Goal: Task Accomplishment & Management: Use online tool/utility

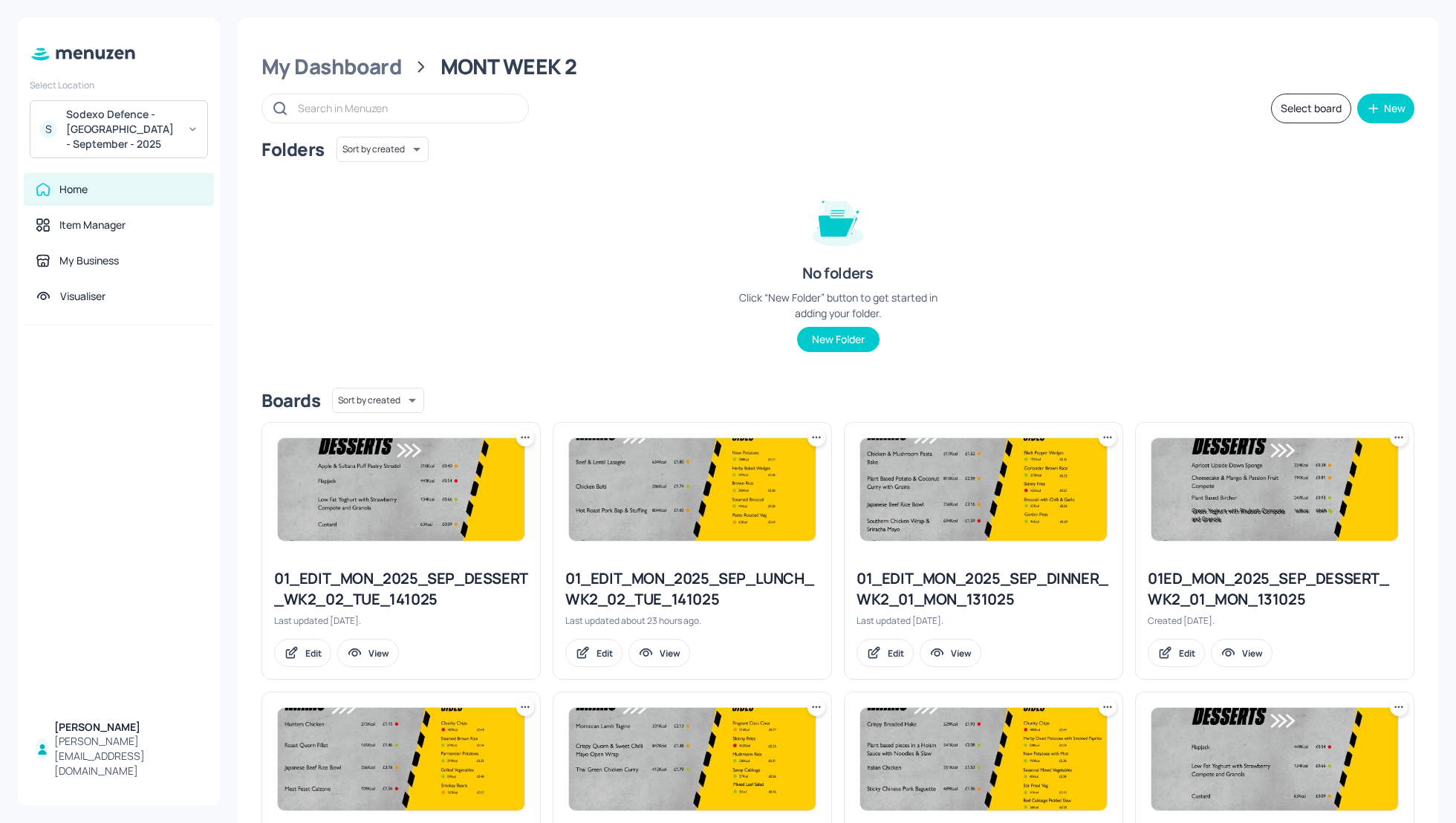
click at [1333, 338] on div "Folders Sort by created id ​ No folders Click “New Folder” button to get starte…" at bounding box center [837, 256] width 1152 height 239
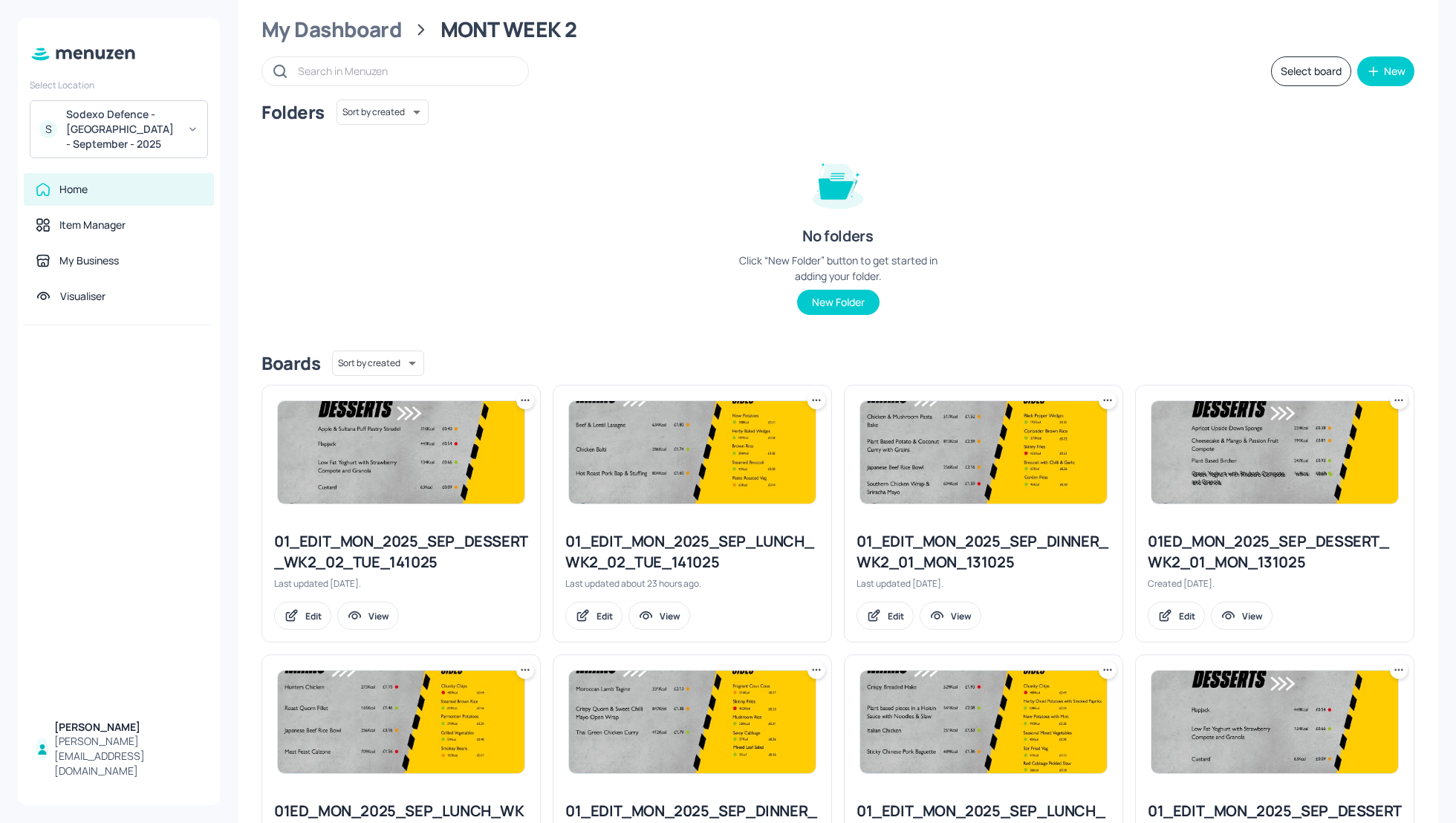
scroll to position [40, 0]
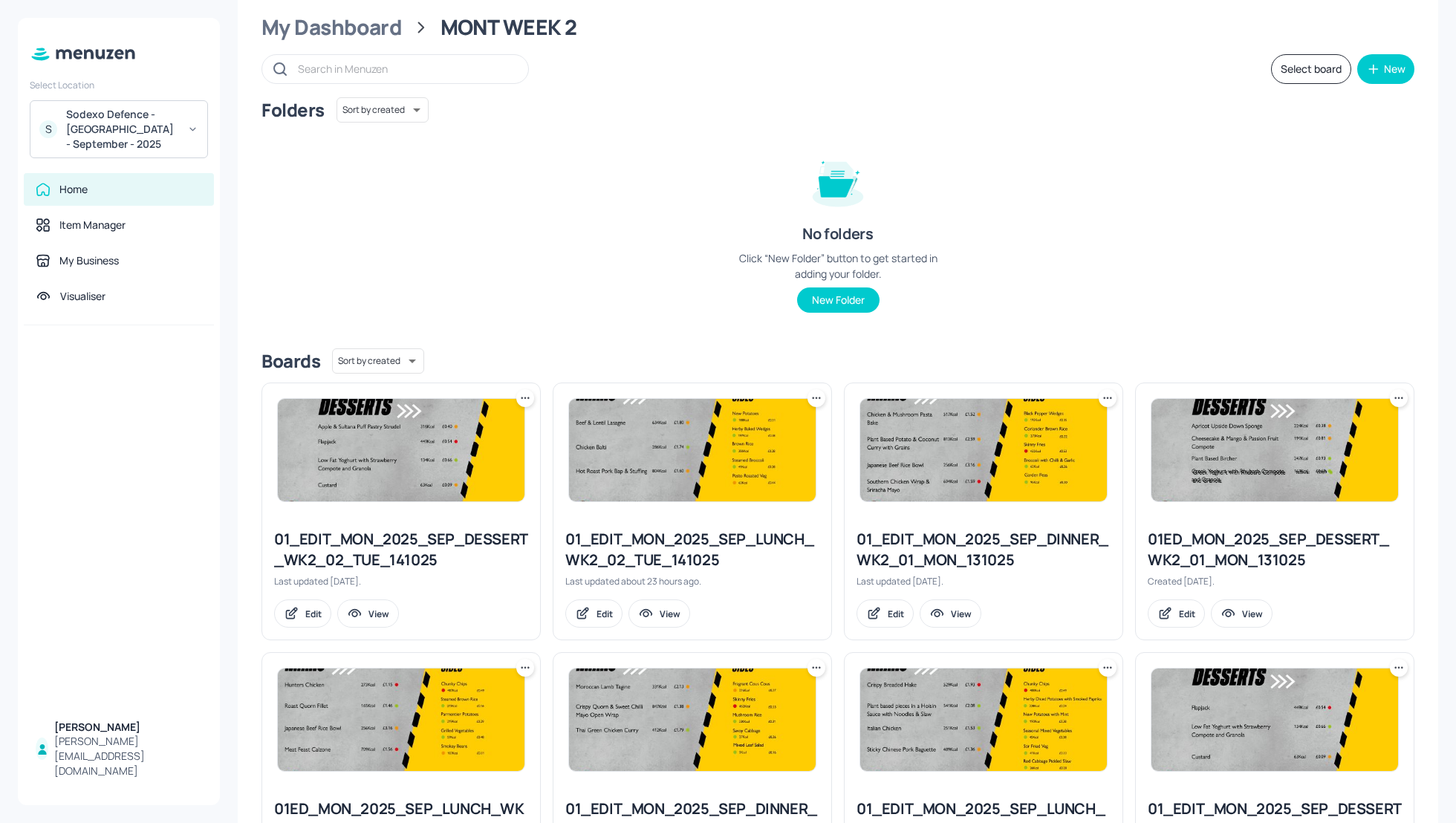
click at [1450, 308] on div "My Dashboard MONT WEEK 2 Select board New Folders Sort by created id ​ No folde…" at bounding box center [838, 411] width 1236 height 823
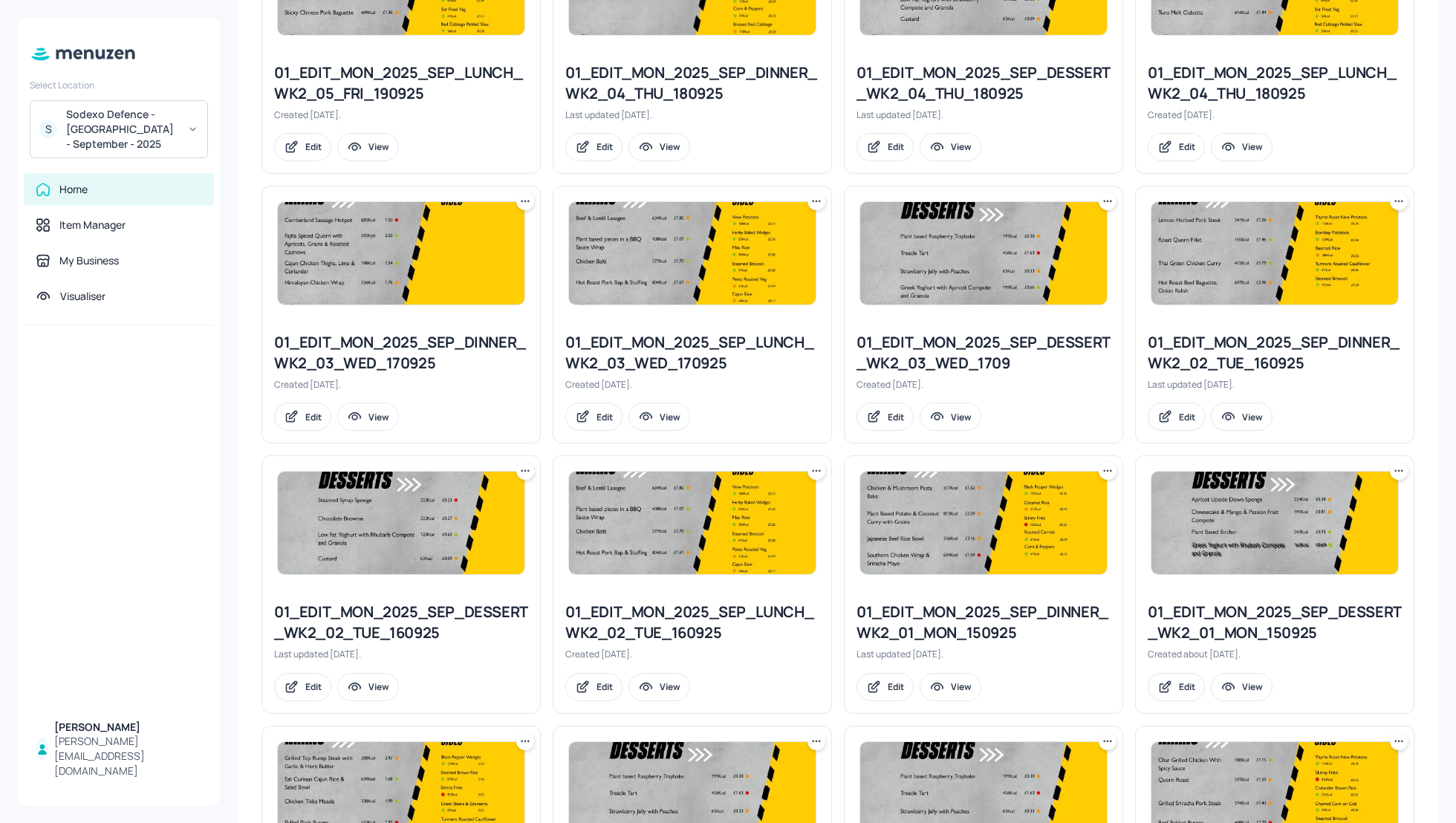
scroll to position [1273, 0]
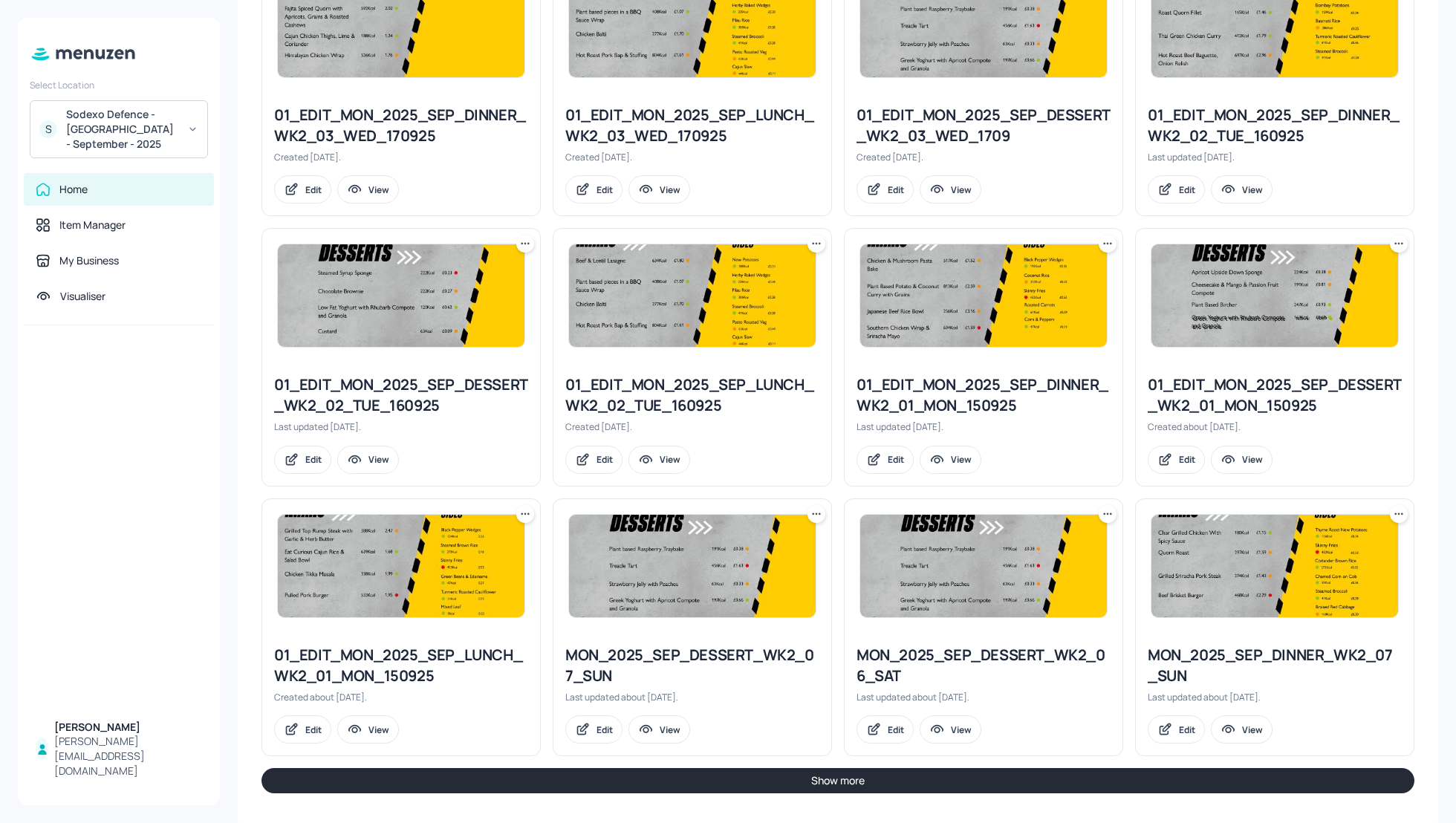
click at [1192, 768] on button "Show more" at bounding box center [837, 780] width 1152 height 26
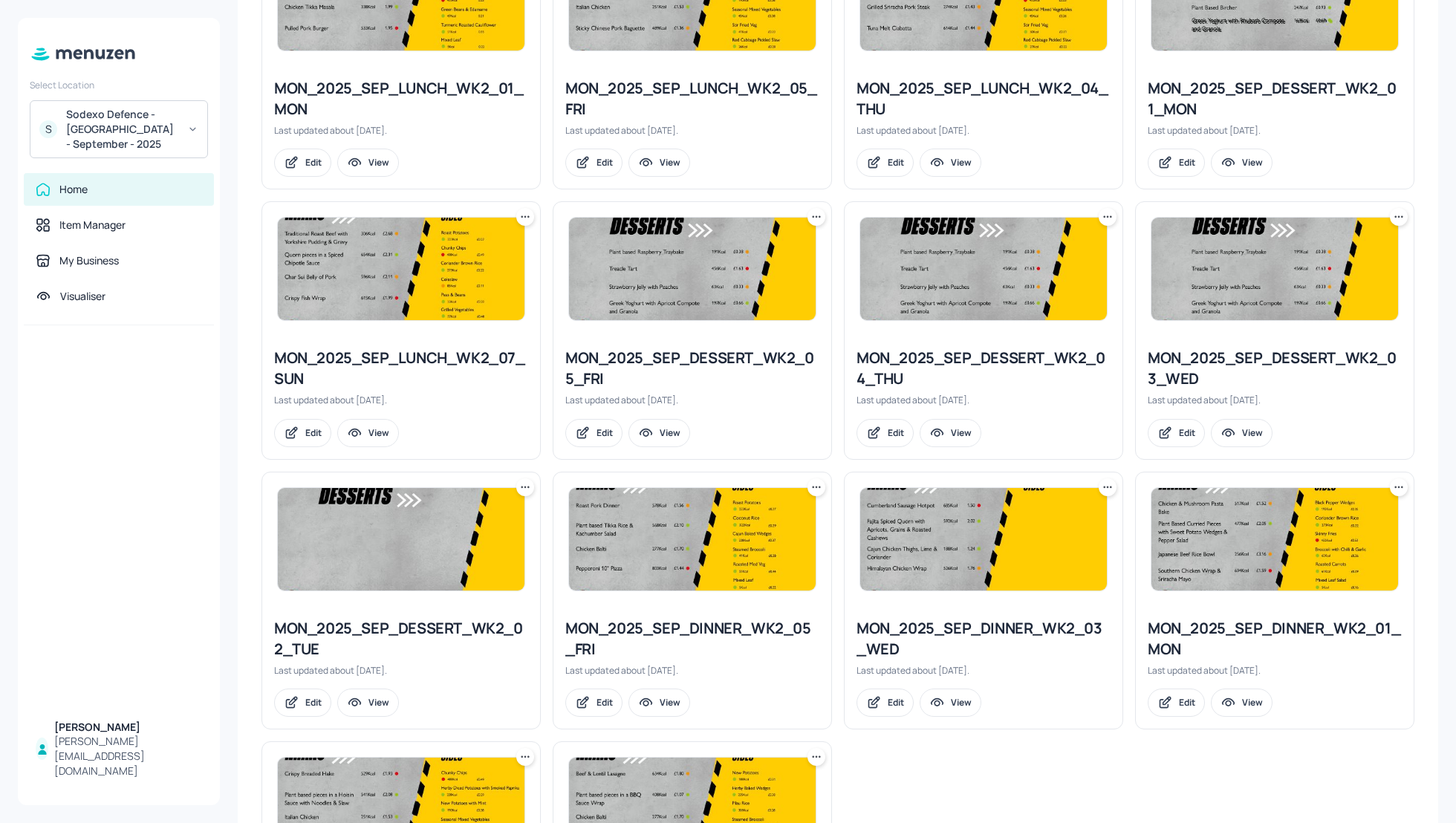
scroll to position [2381, 0]
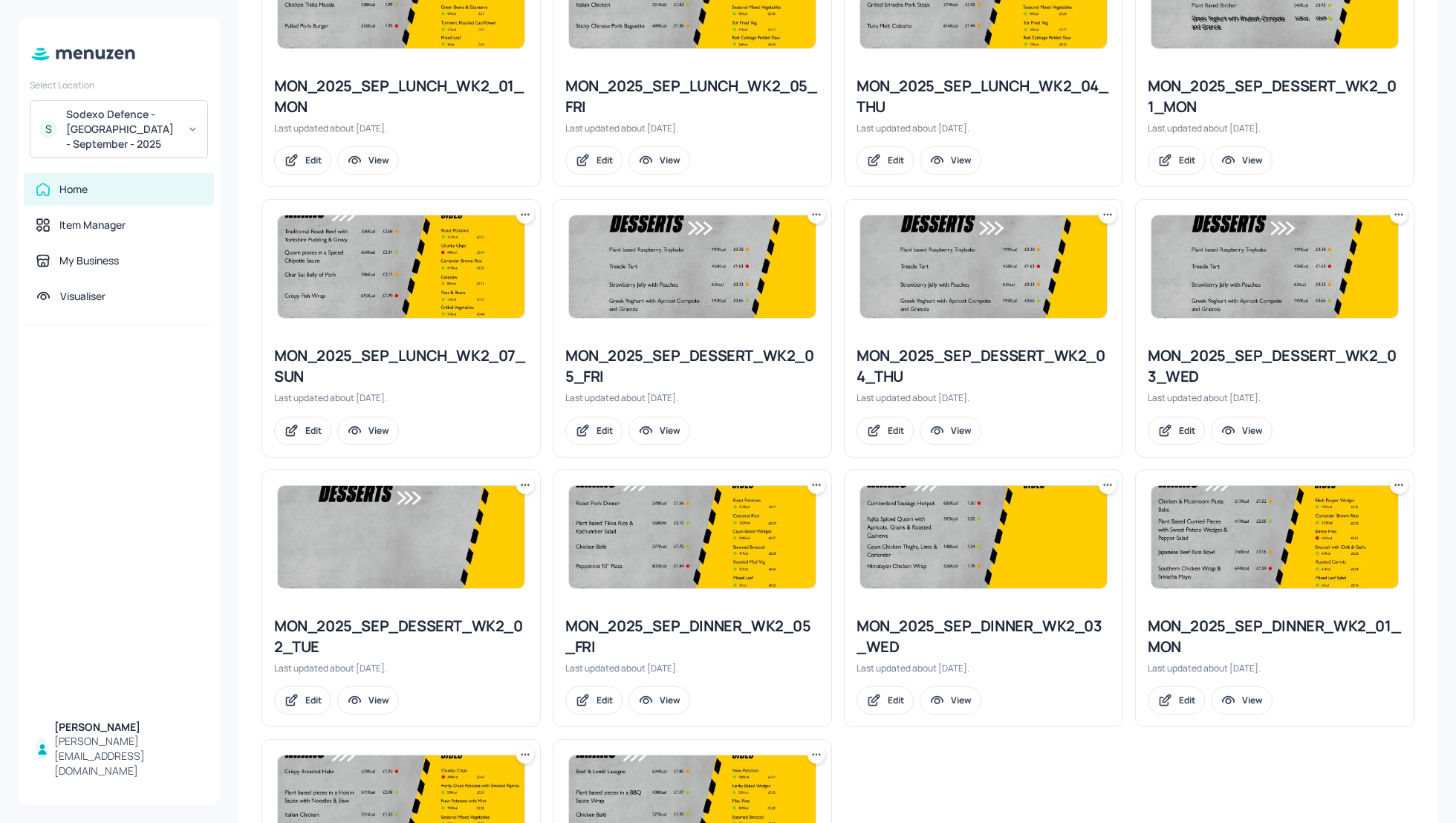
click at [1394, 207] on icon at bounding box center [1399, 214] width 15 height 15
click at [1340, 261] on div "Duplicate" at bounding box center [1338, 262] width 119 height 26
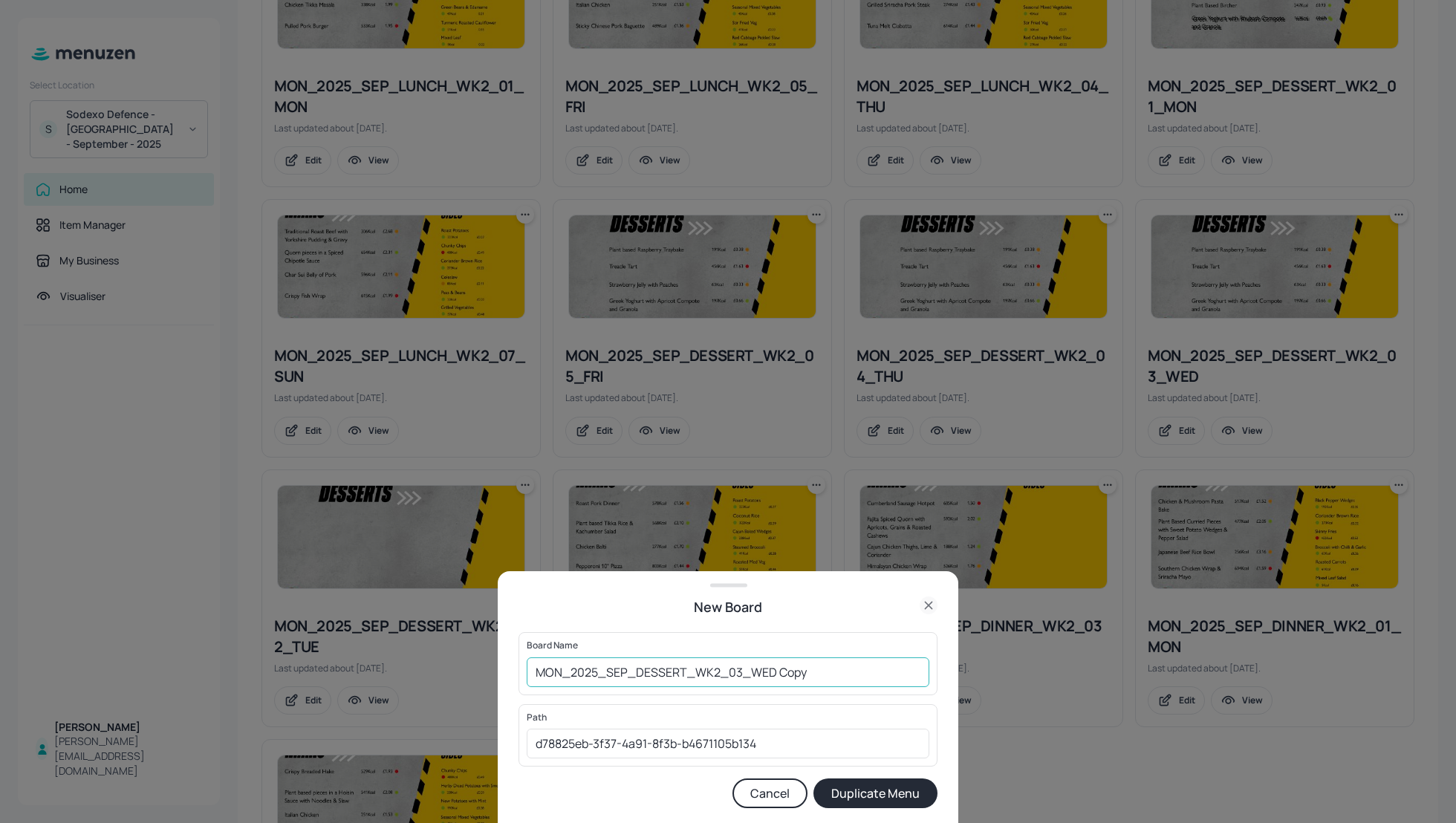
click at [533, 672] on input "MON_2025_SEP_DESSERT_WK2_03_WED Copy" at bounding box center [728, 672] width 403 height 30
click at [880, 665] on input "01_EDIT_MON_2025_SEP_DESSERT_WK2_03_WED Copy" at bounding box center [728, 672] width 403 height 30
type input "01_EDIT_MON_2025_SEP_DESSERT_WK2_03_WED_151025"
click at [894, 800] on button "Duplicate Menu" at bounding box center [875, 793] width 124 height 30
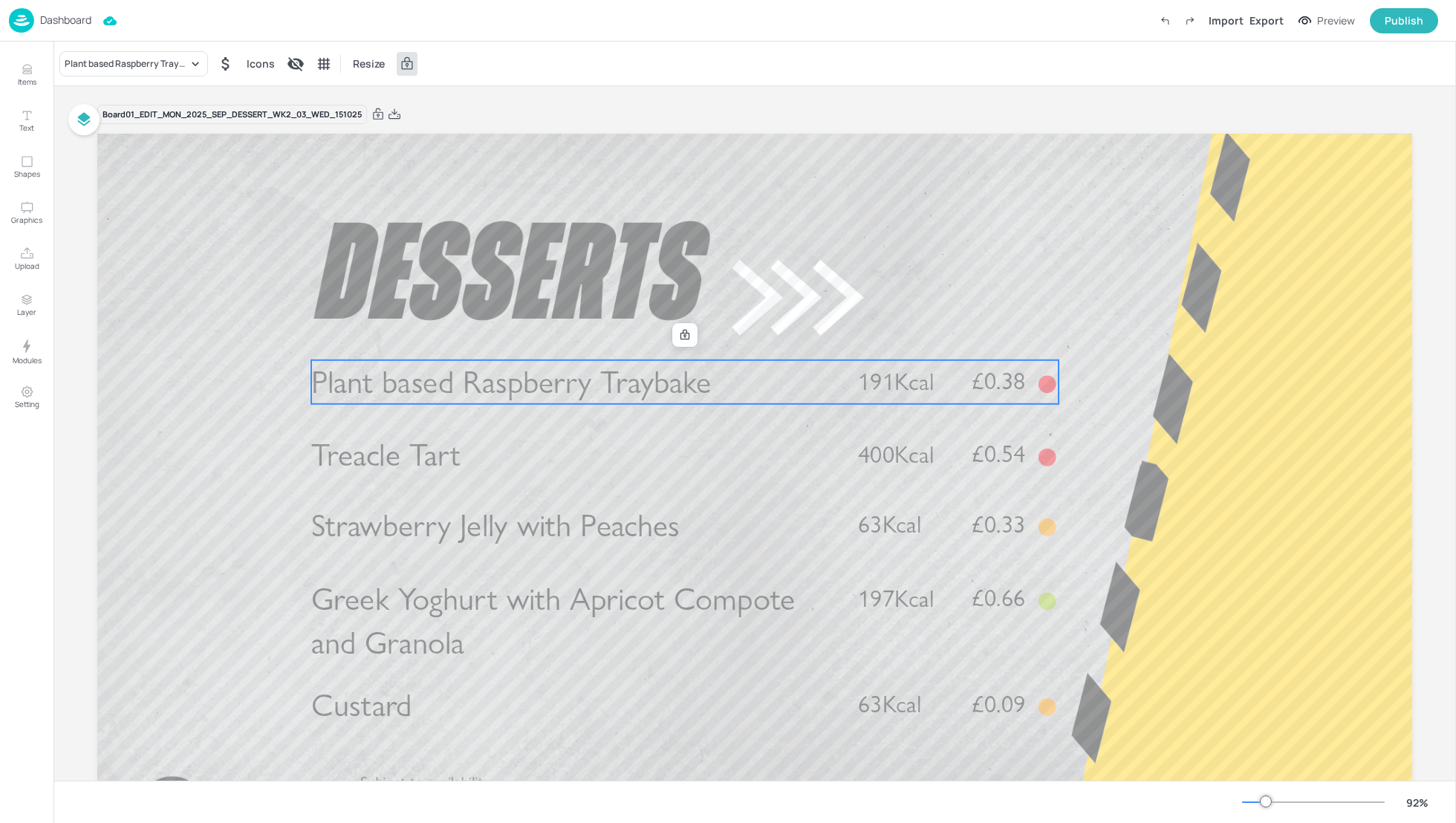
click at [515, 384] on span "Plant based Raspberry Traybake" at bounding box center [510, 381] width 400 height 39
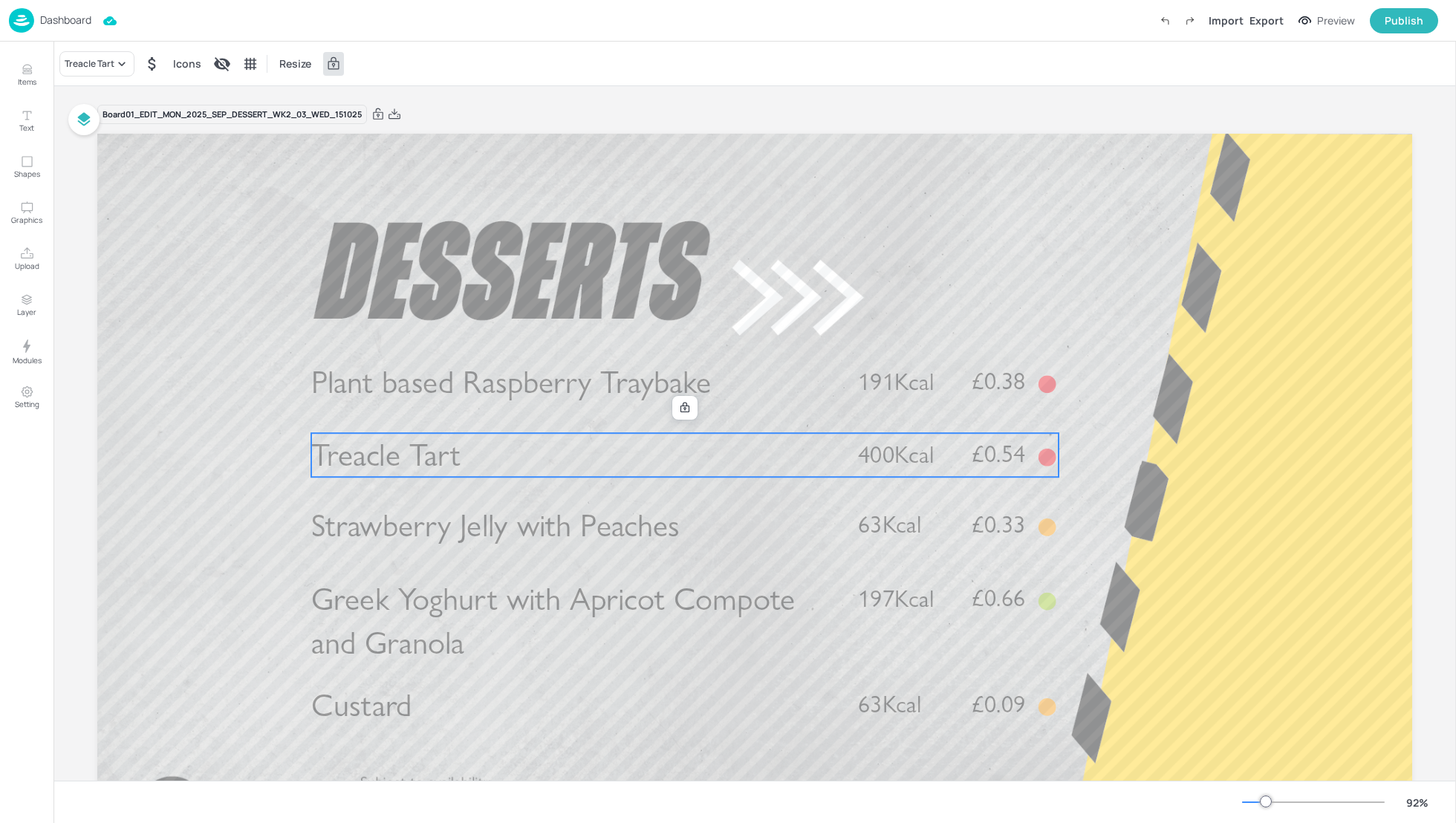
click at [420, 450] on span "Treacle Tart" at bounding box center [386, 455] width 149 height 39
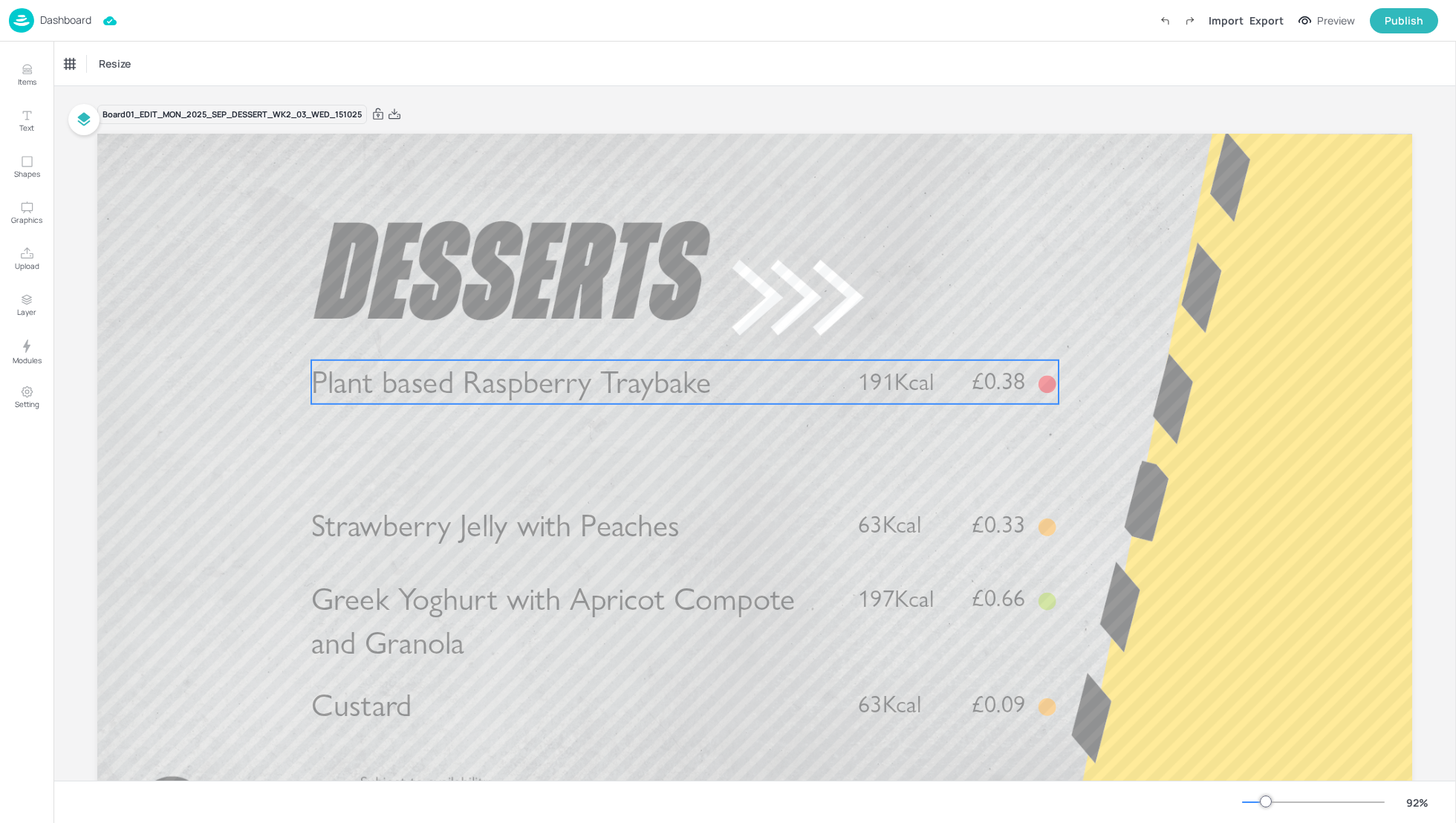
click at [419, 395] on span "Plant based Raspberry Traybake" at bounding box center [510, 381] width 400 height 39
click at [108, 70] on div "Plant based Raspberry Traybake" at bounding box center [134, 64] width 149 height 26
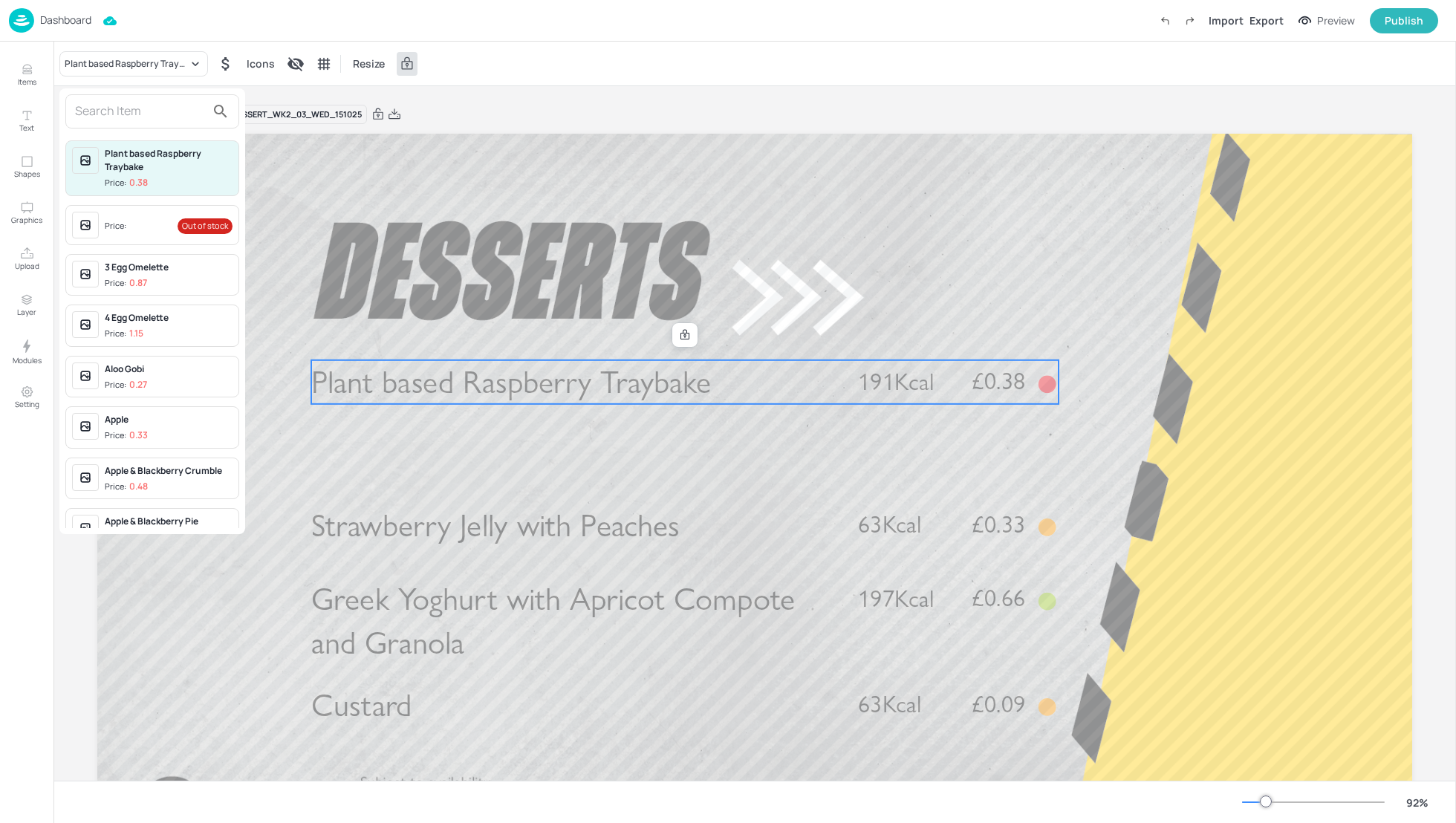
click at [100, 112] on input "text" at bounding box center [141, 111] width 131 height 24
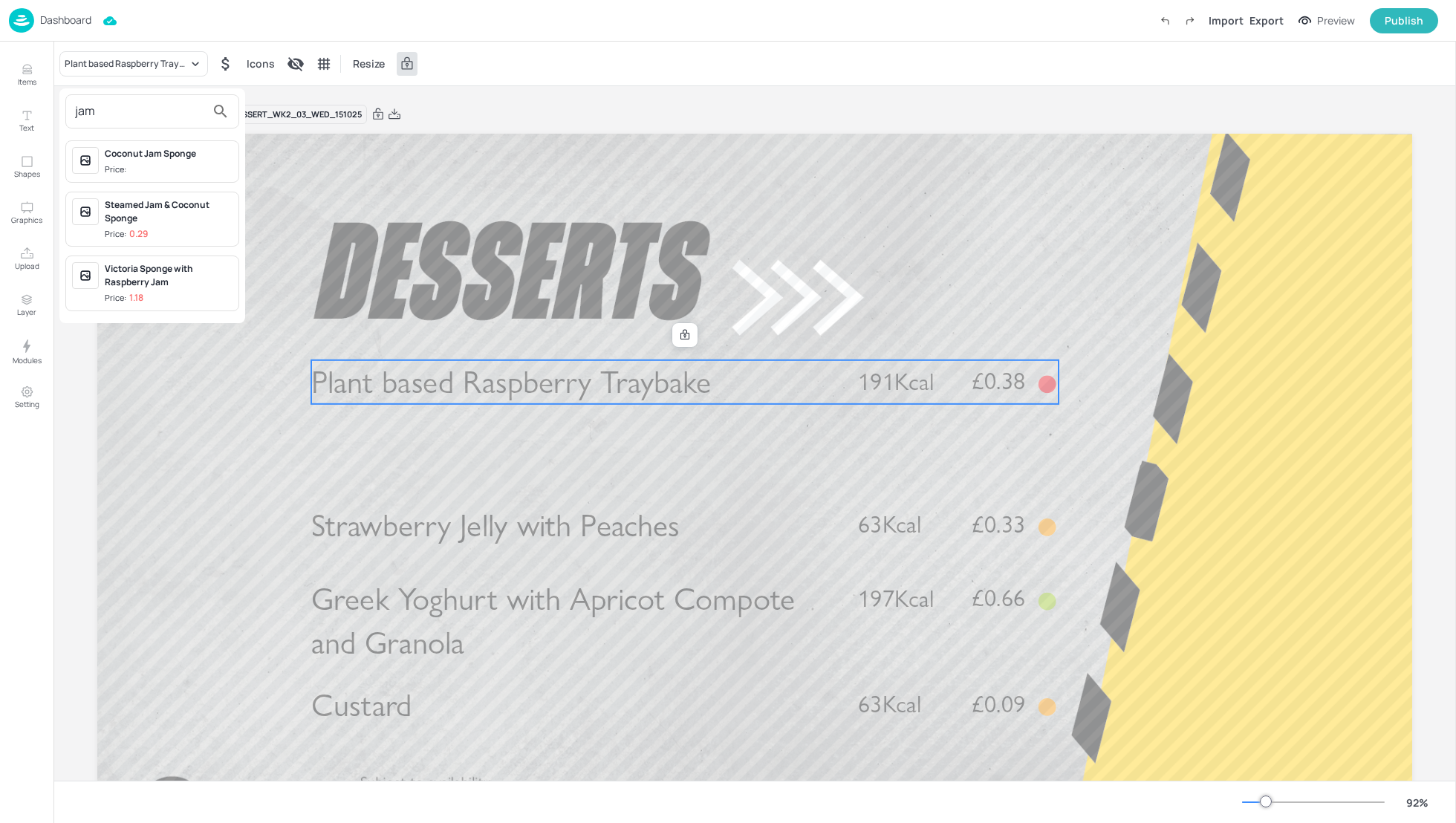
type input "jam"
click at [1233, 468] on div at bounding box center [728, 411] width 1456 height 823
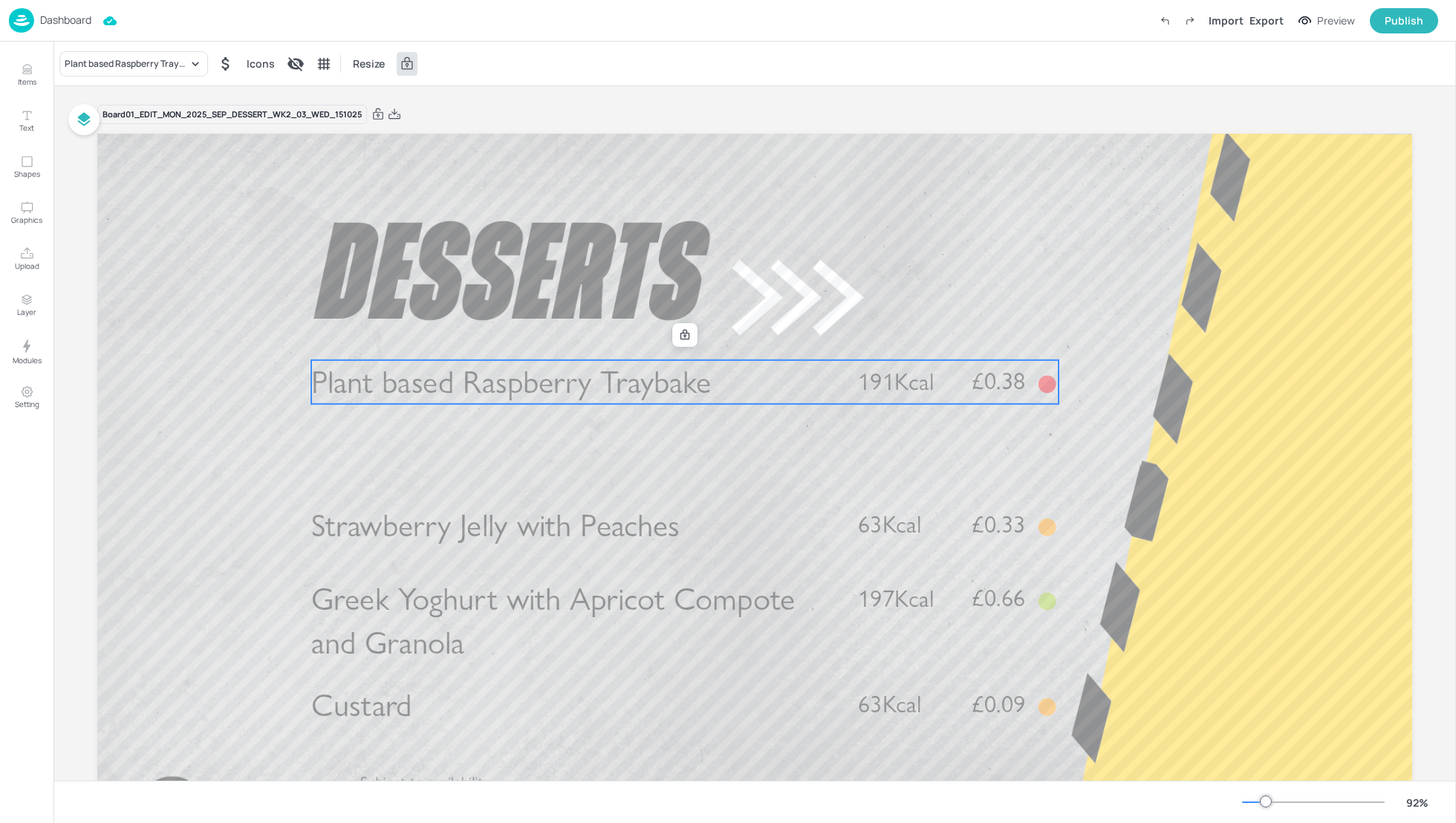
click at [783, 383] on p "Plant based Raspberry Traybake" at bounding box center [572, 381] width 522 height 44
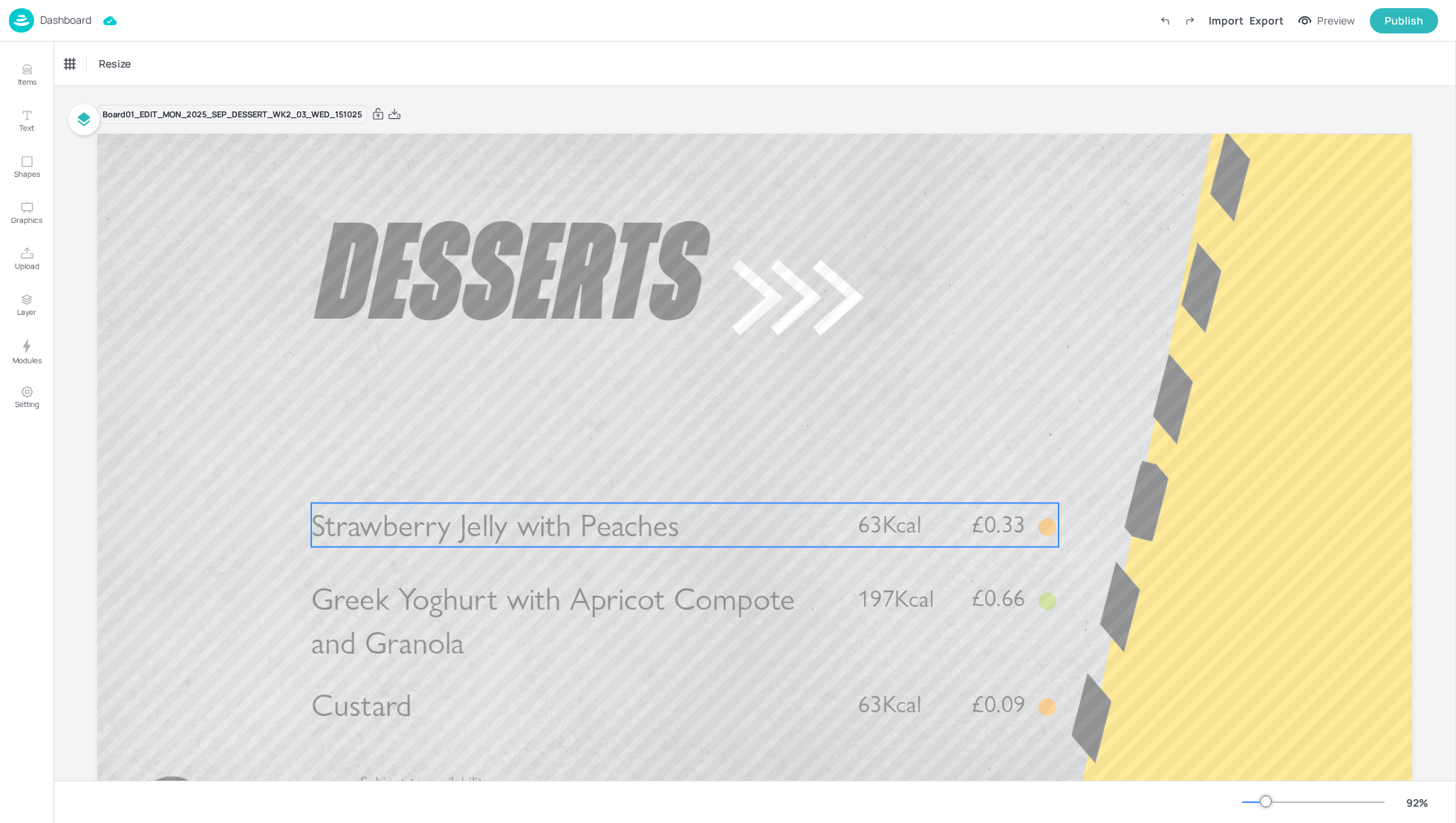
click at [486, 525] on span "Strawberry Jelly with Peaches" at bounding box center [495, 524] width 368 height 39
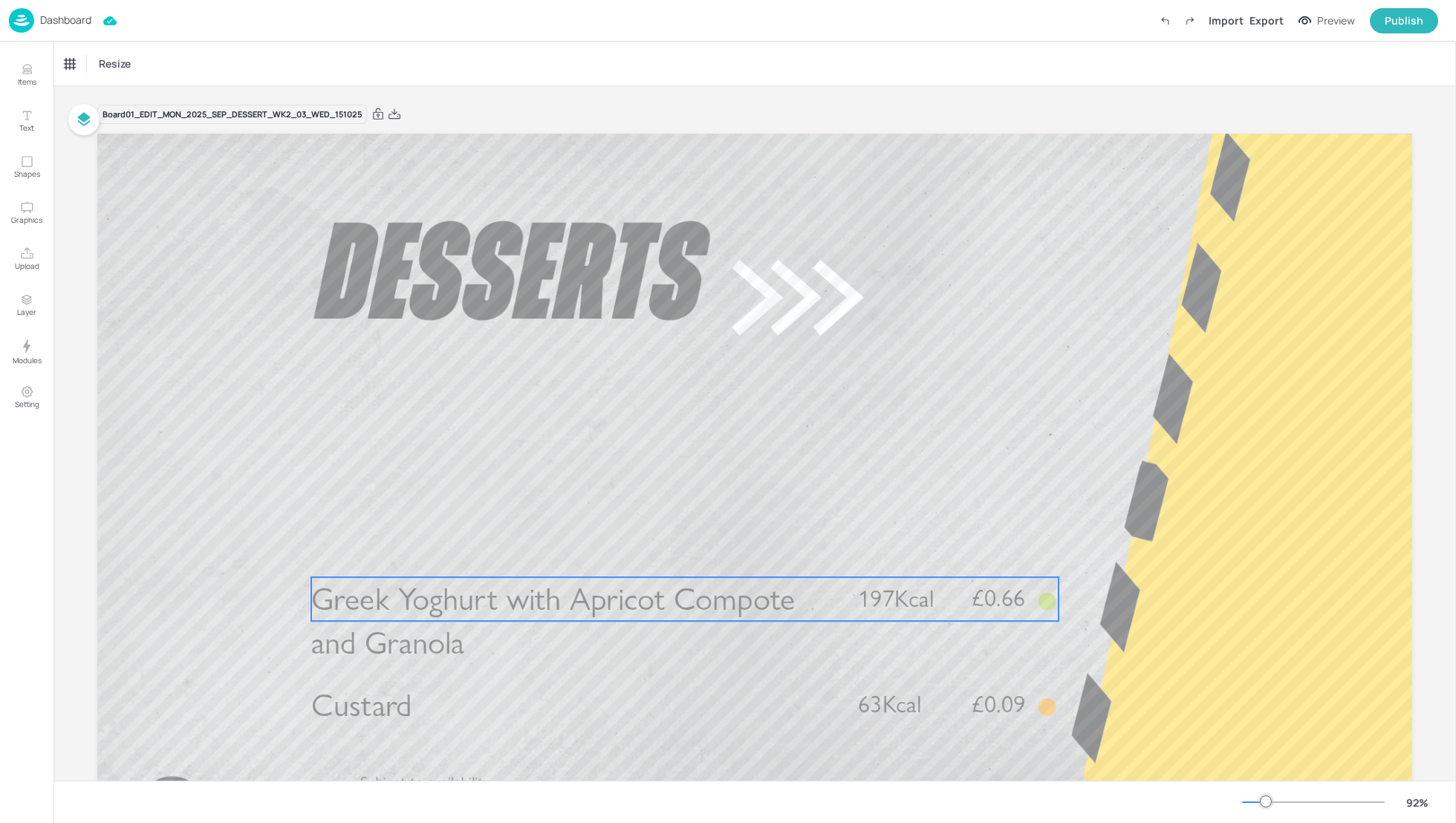
click at [534, 589] on span "Greek Yoghurt with Apricot Compote and Granola" at bounding box center [553, 621] width 484 height 83
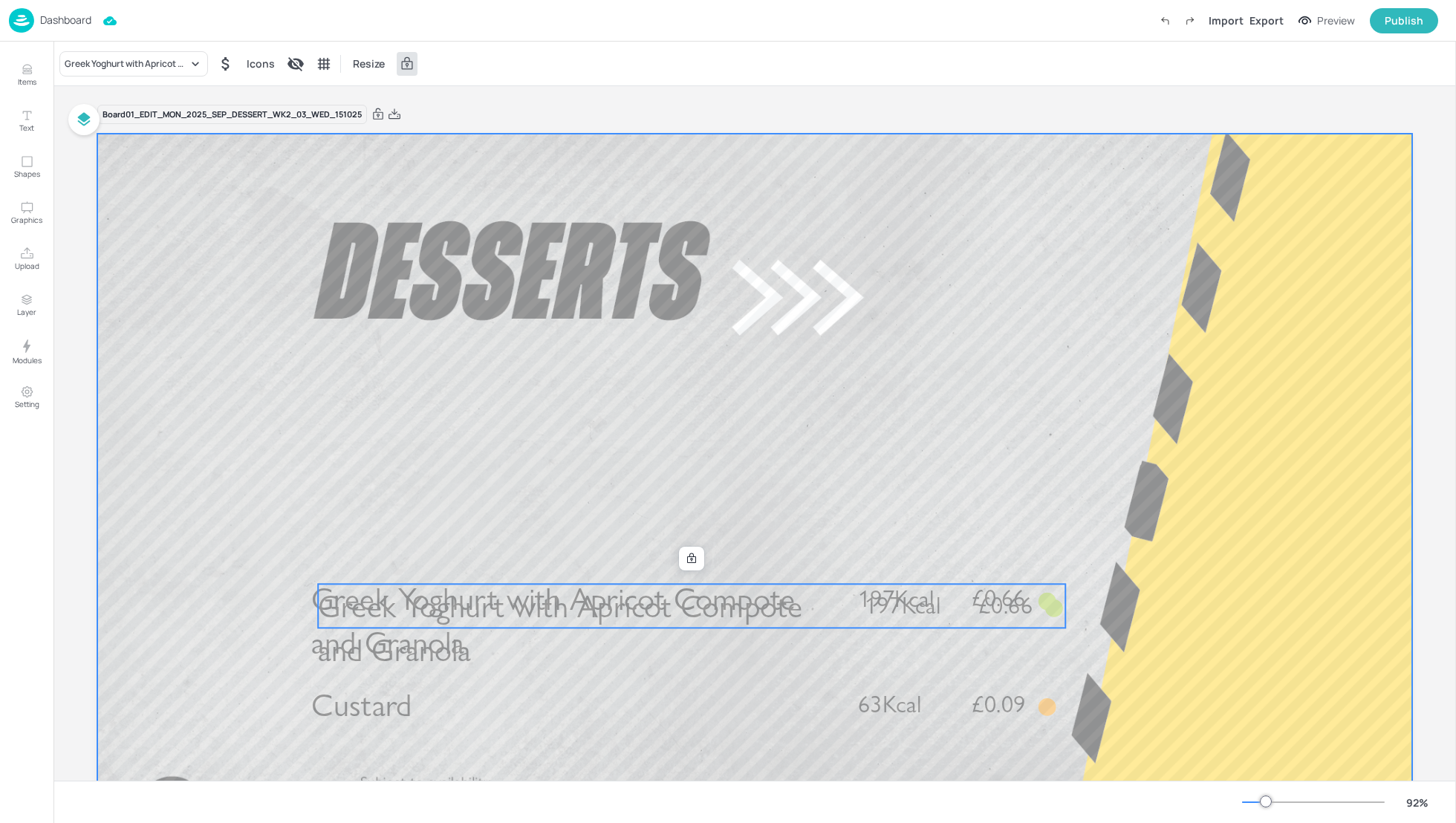
drag, startPoint x: 562, startPoint y: 598, endPoint x: 561, endPoint y: 409, distance: 189.0
click at [561, 134] on div "Greek Yoghurt with Apricot Compote and Granola £0.66 197Kcal Custard £0.09 63Kc…" at bounding box center [754, 134] width 1315 height 0
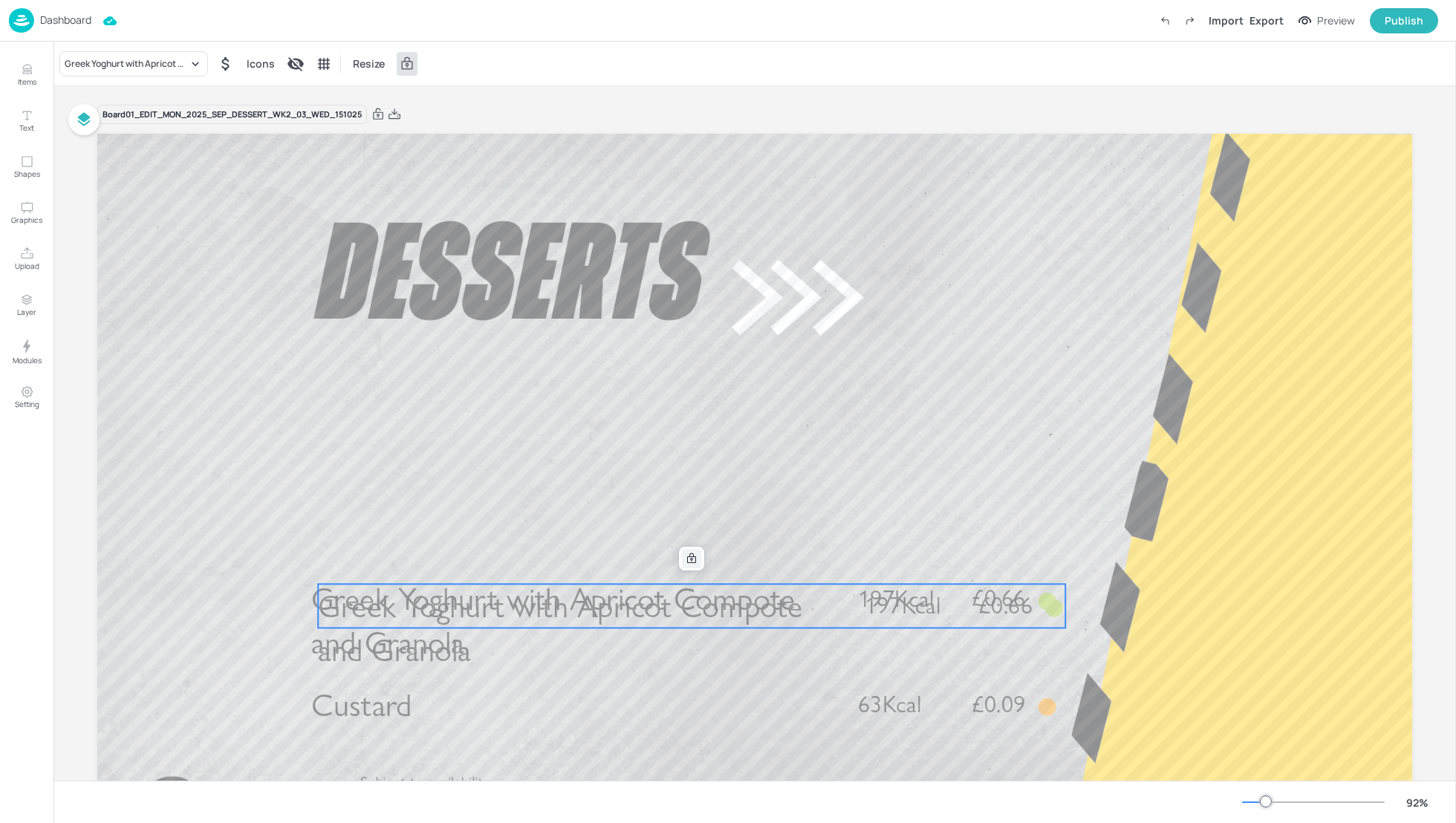
click at [686, 561] on icon at bounding box center [692, 558] width 12 height 12
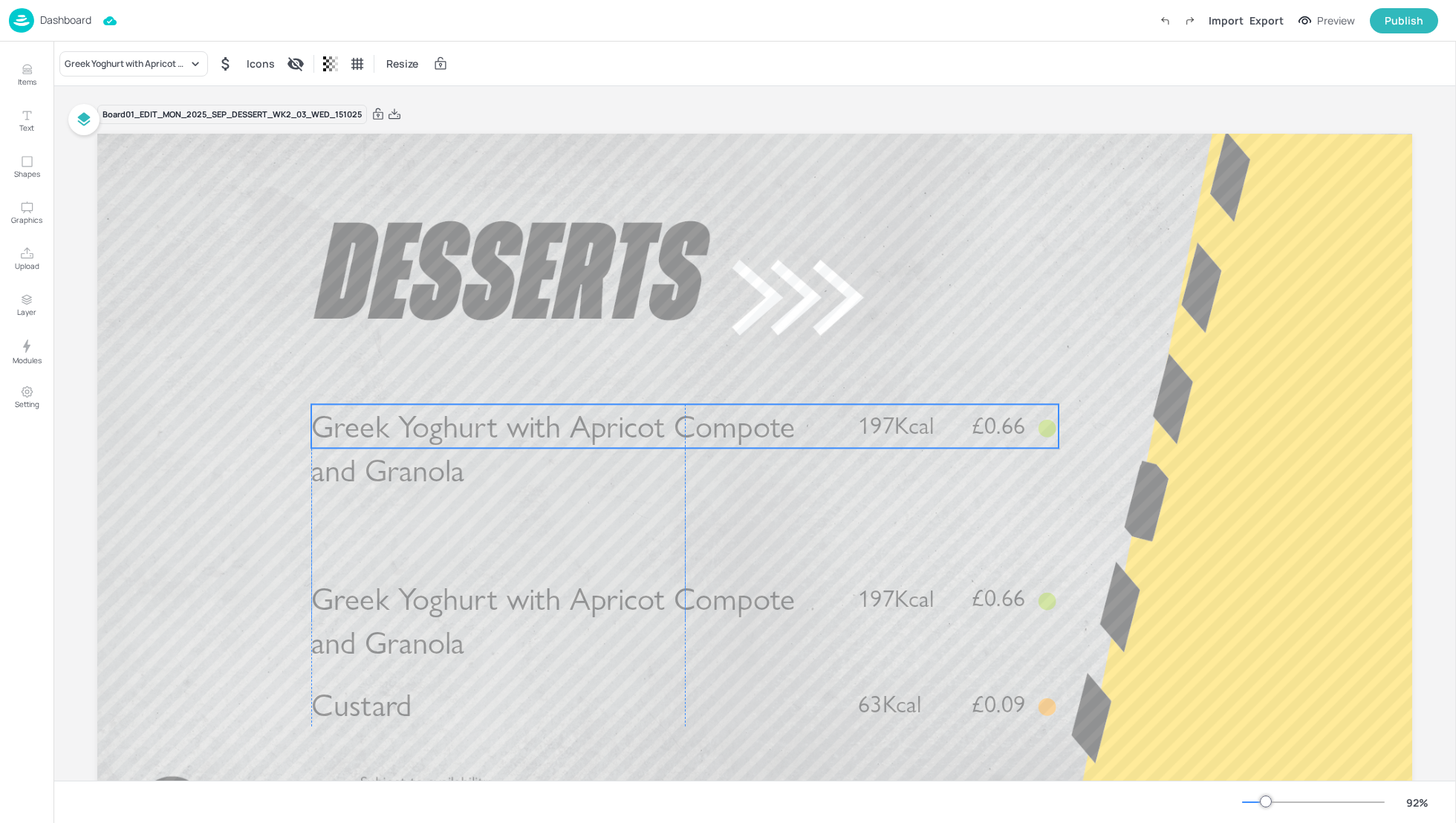
drag, startPoint x: 685, startPoint y: 605, endPoint x: 680, endPoint y: 425, distance: 180.1
click at [680, 425] on span "Greek Yoghurt with Apricot Compote and Granola" at bounding box center [553, 448] width 484 height 83
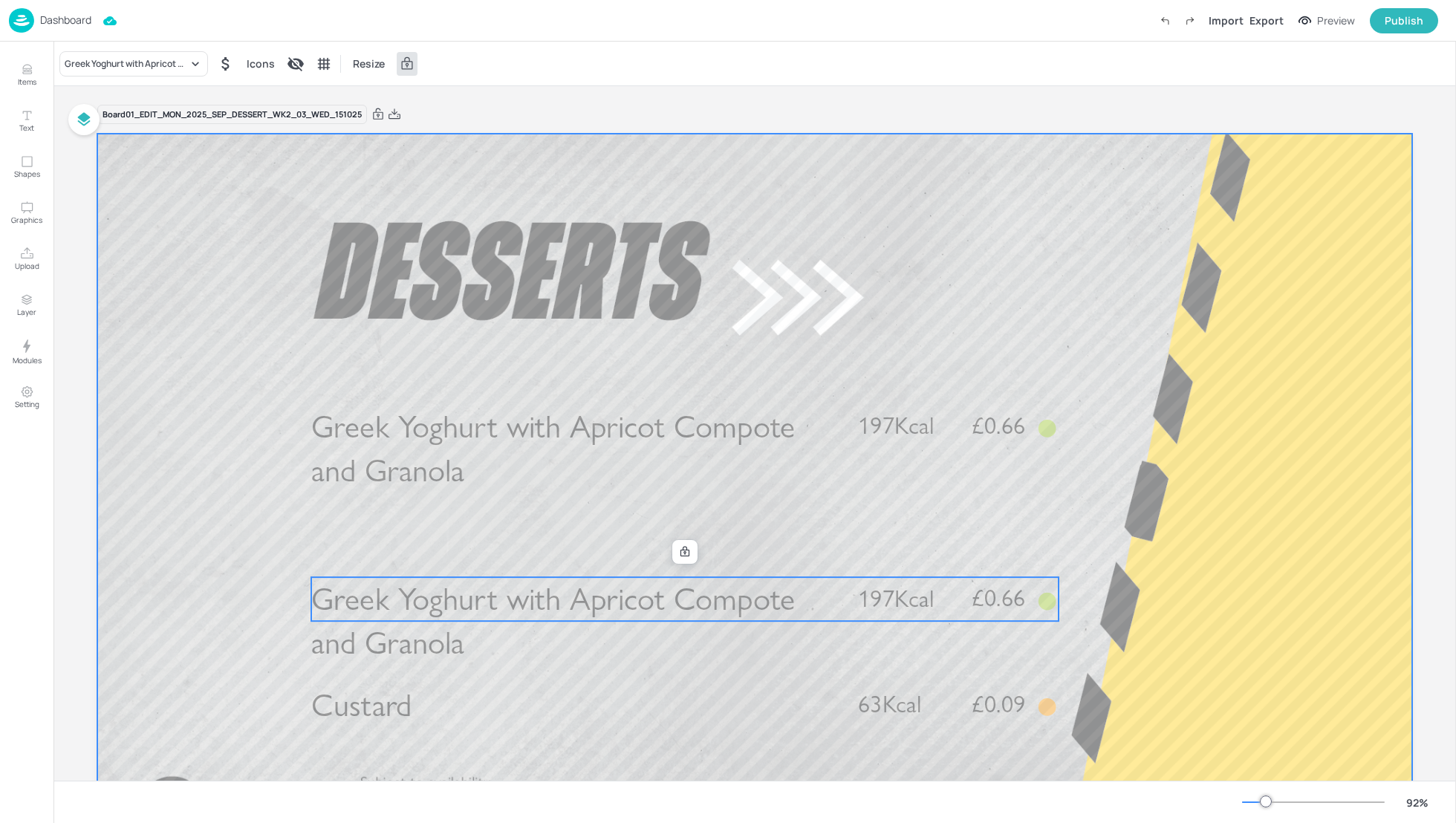
drag, startPoint x: 653, startPoint y: 608, endPoint x: 652, endPoint y: 559, distance: 49.0
click at [652, 134] on div "Greek Yoghurt with Apricot Compote and Granola £0.66 197Kcal Custard £0.09 63Kc…" at bounding box center [754, 134] width 1315 height 0
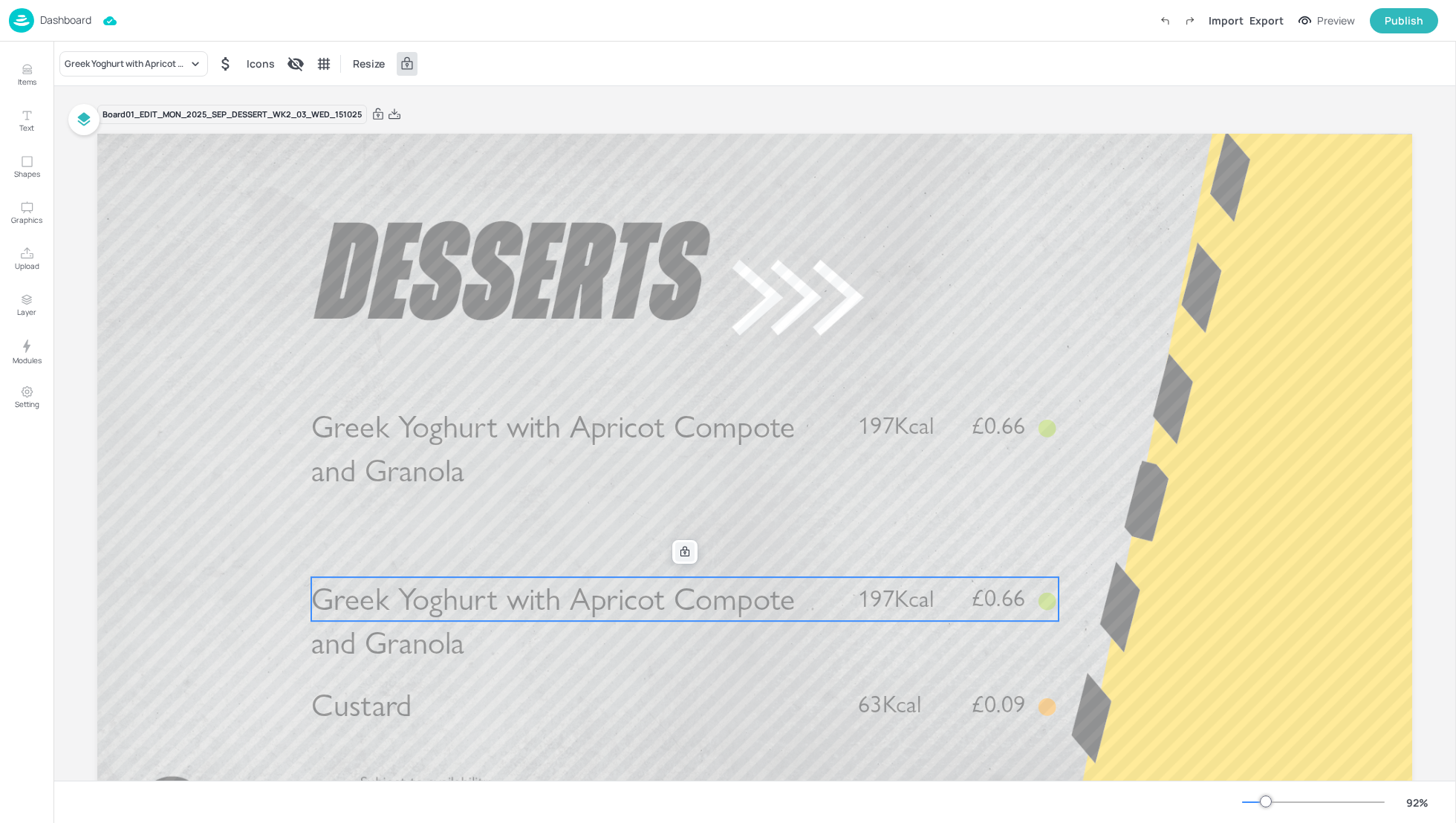
click at [679, 548] on icon at bounding box center [685, 552] width 12 height 12
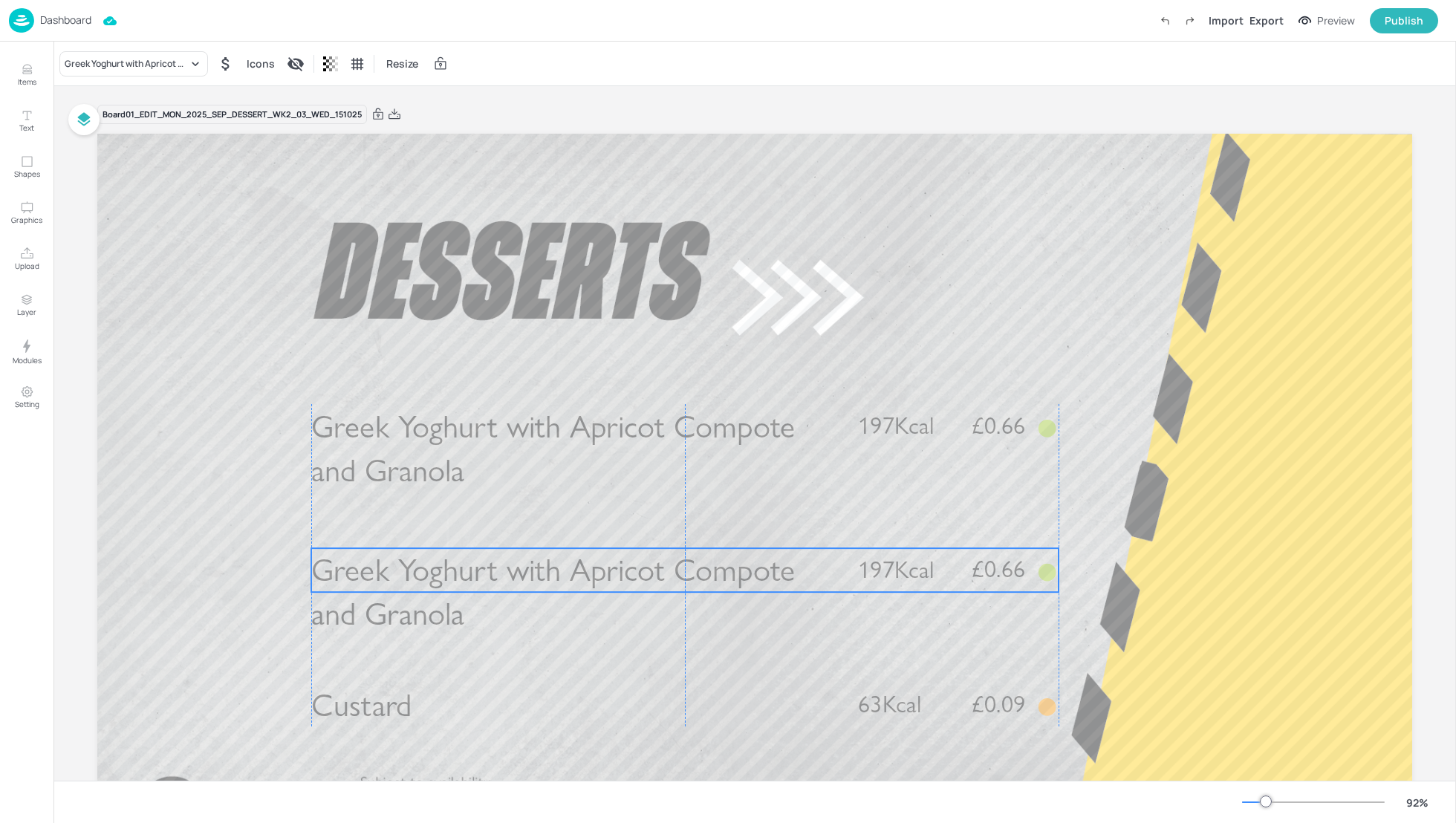
drag, startPoint x: 675, startPoint y: 592, endPoint x: 674, endPoint y: 563, distance: 29.0
click at [674, 563] on span "Greek Yoghurt with Apricot Compote and Granola" at bounding box center [553, 592] width 484 height 83
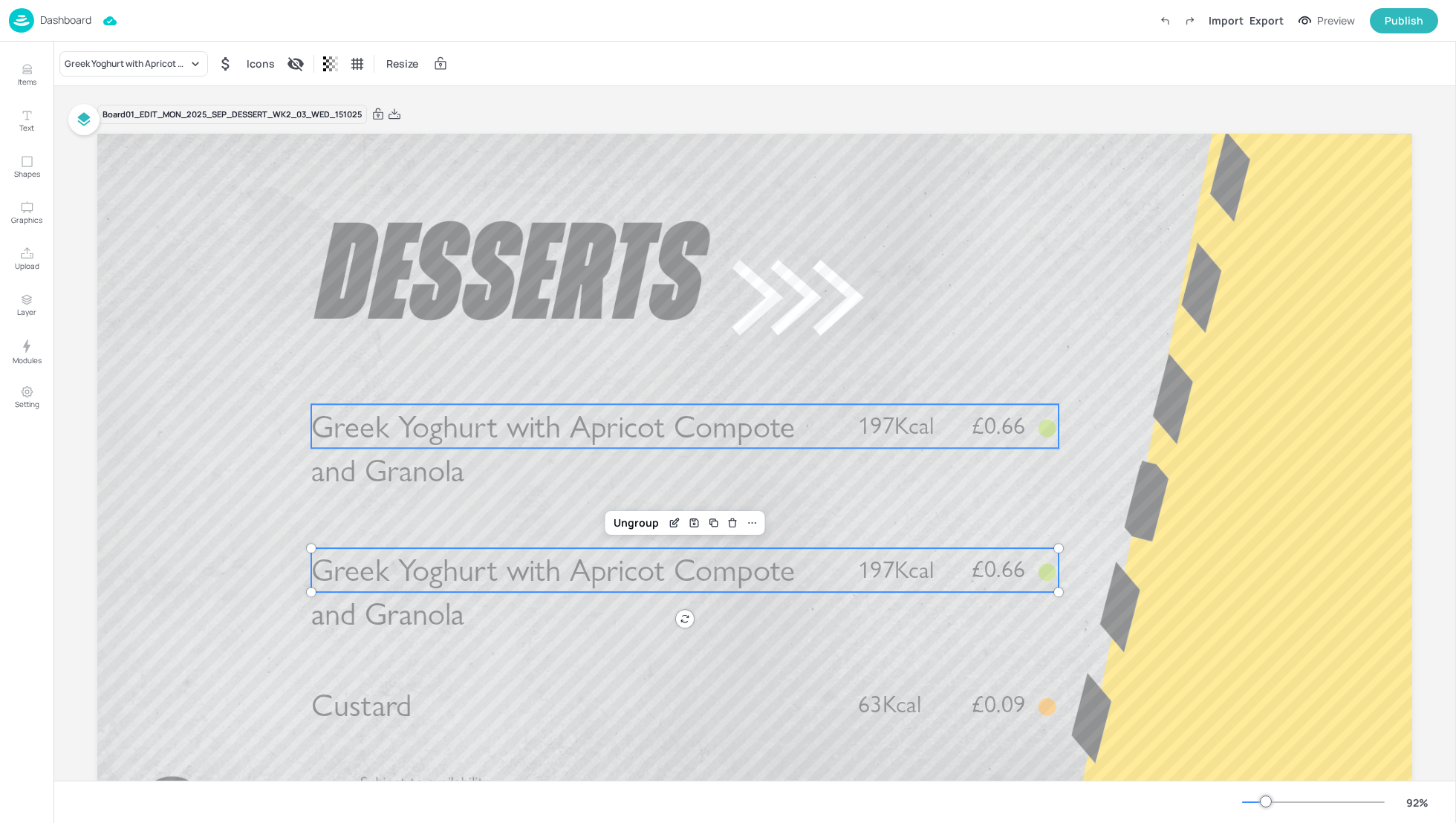
click at [498, 396] on div at bounding box center [754, 504] width 1315 height 739
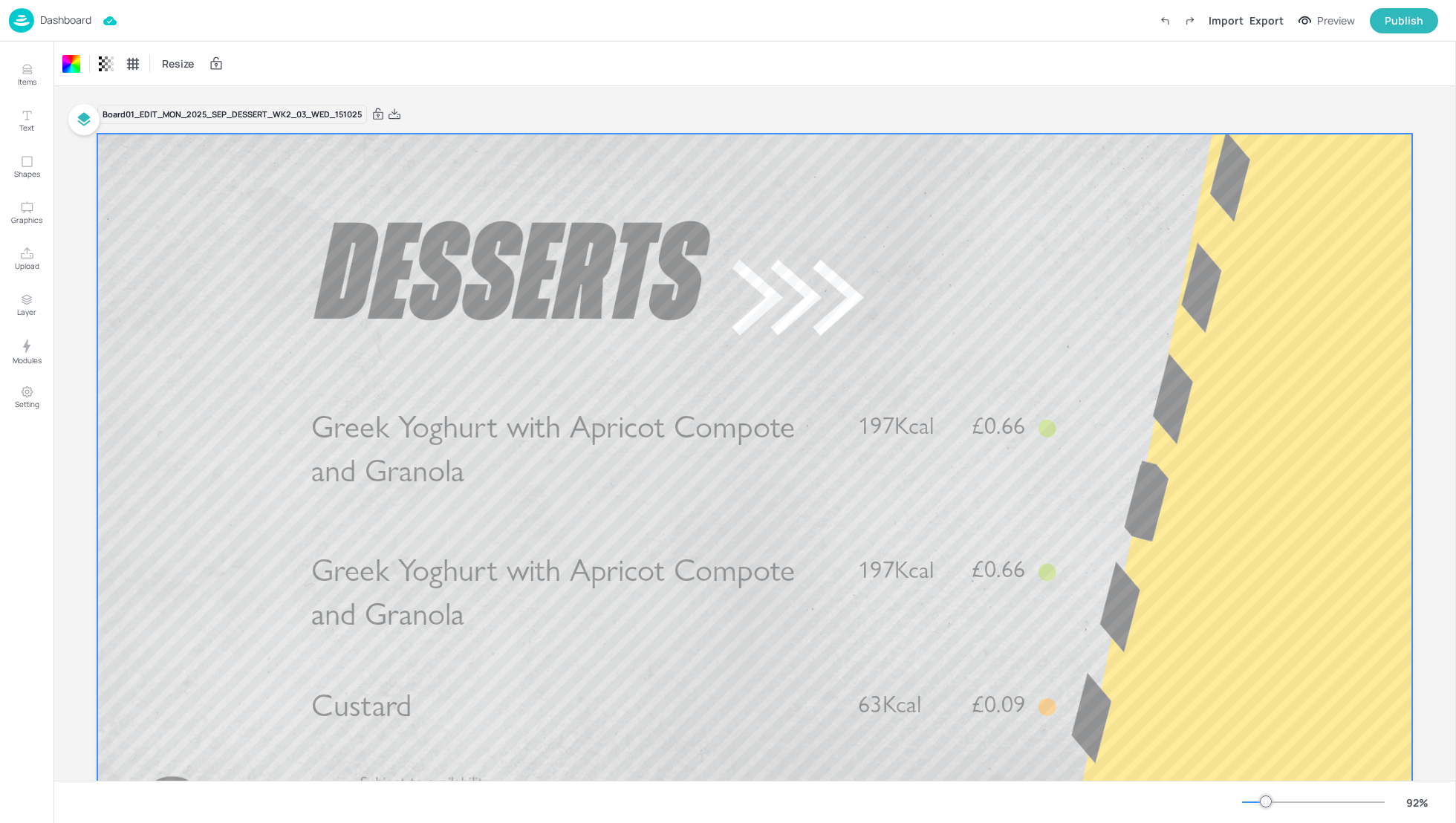
click at [493, 435] on span "Greek Yoghurt with Apricot Compote and Granola" at bounding box center [553, 448] width 484 height 83
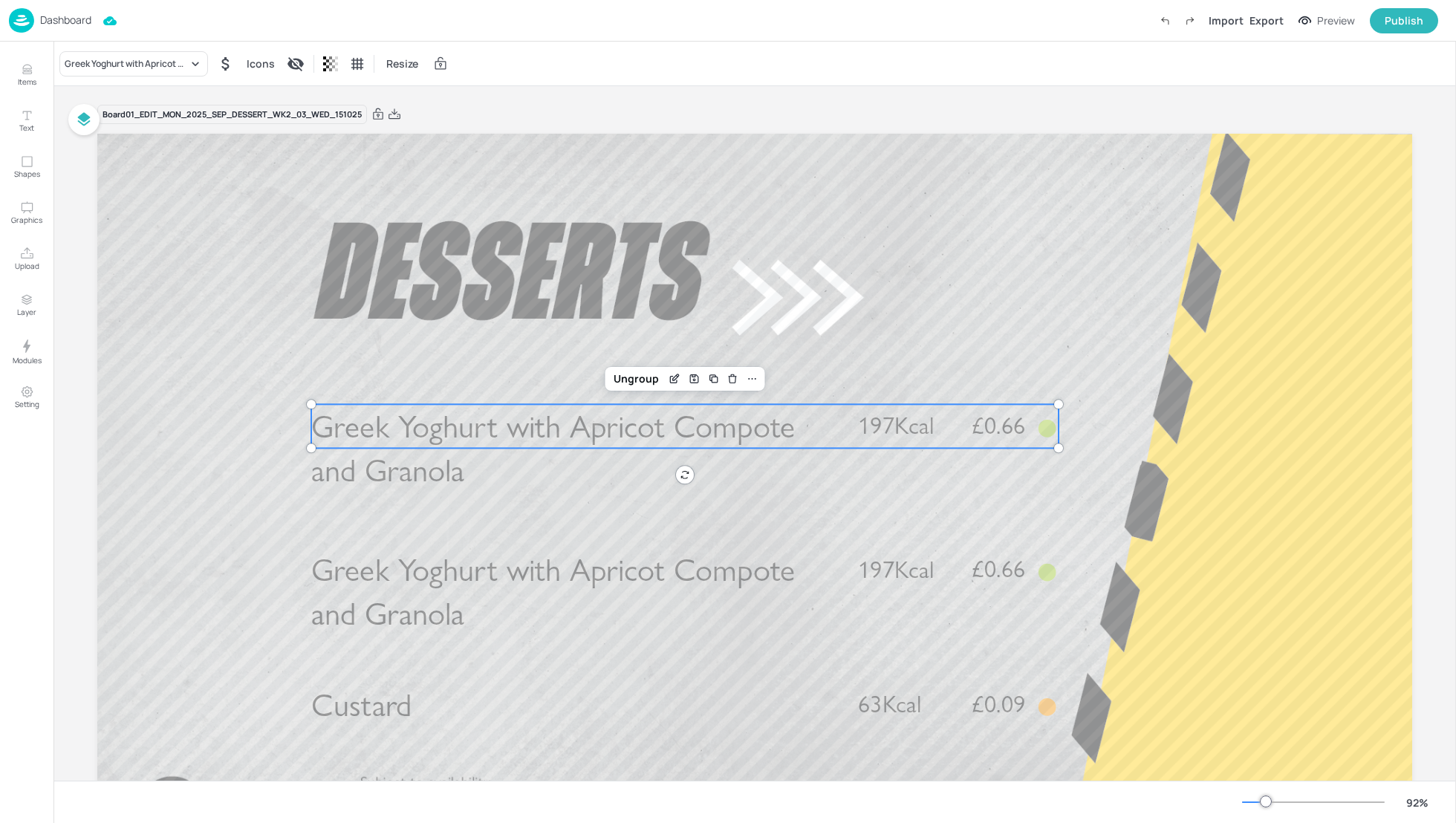
click at [147, 77] on div "Greek Yoghurt with Apricot Compote and Granola Icons Resize" at bounding box center [754, 63] width 1402 height 44
click at [130, 69] on div "Greek Yoghurt with Apricot Compote and Granola" at bounding box center [126, 64] width 123 height 13
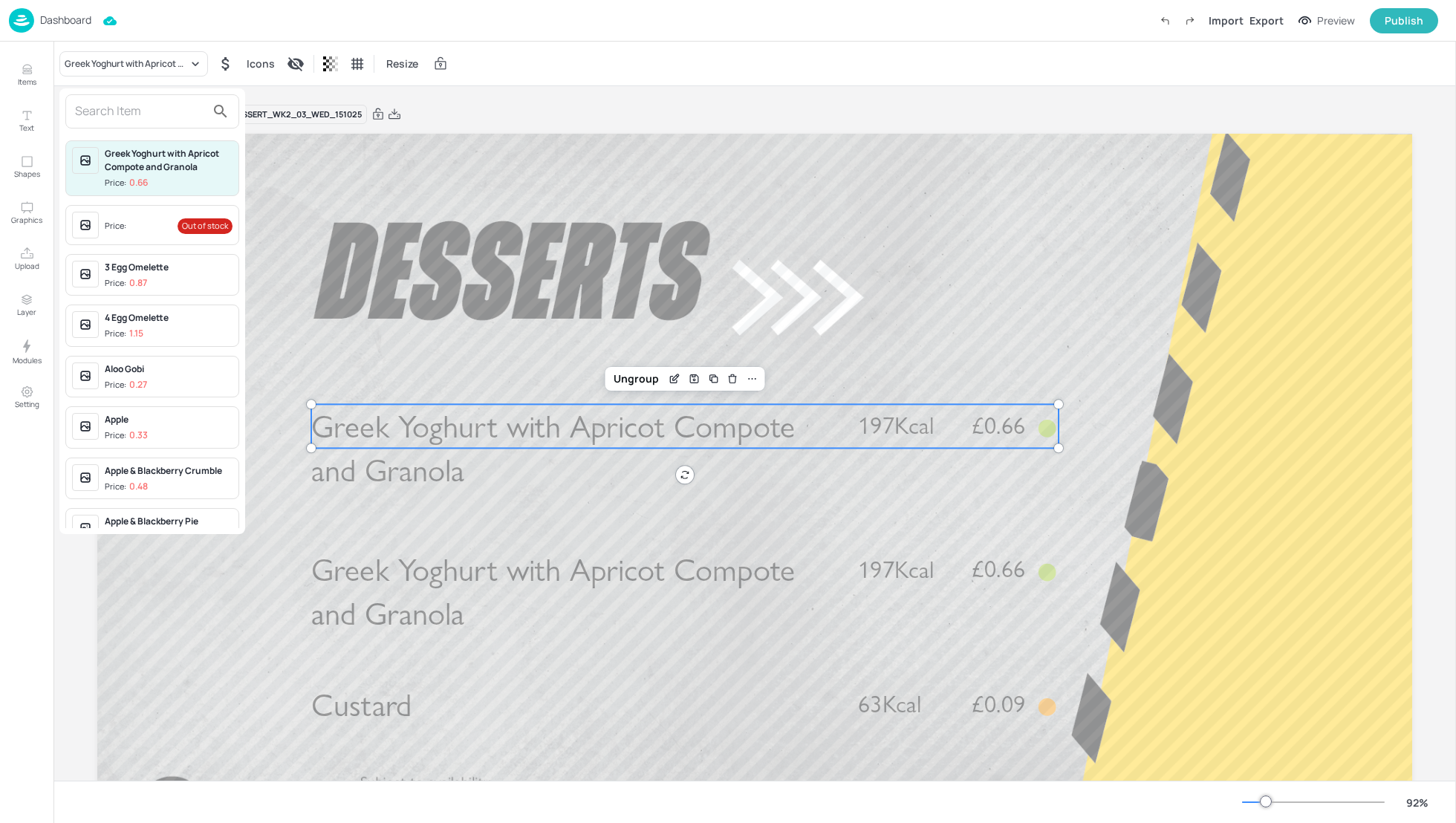
click at [118, 107] on input "text" at bounding box center [141, 111] width 131 height 24
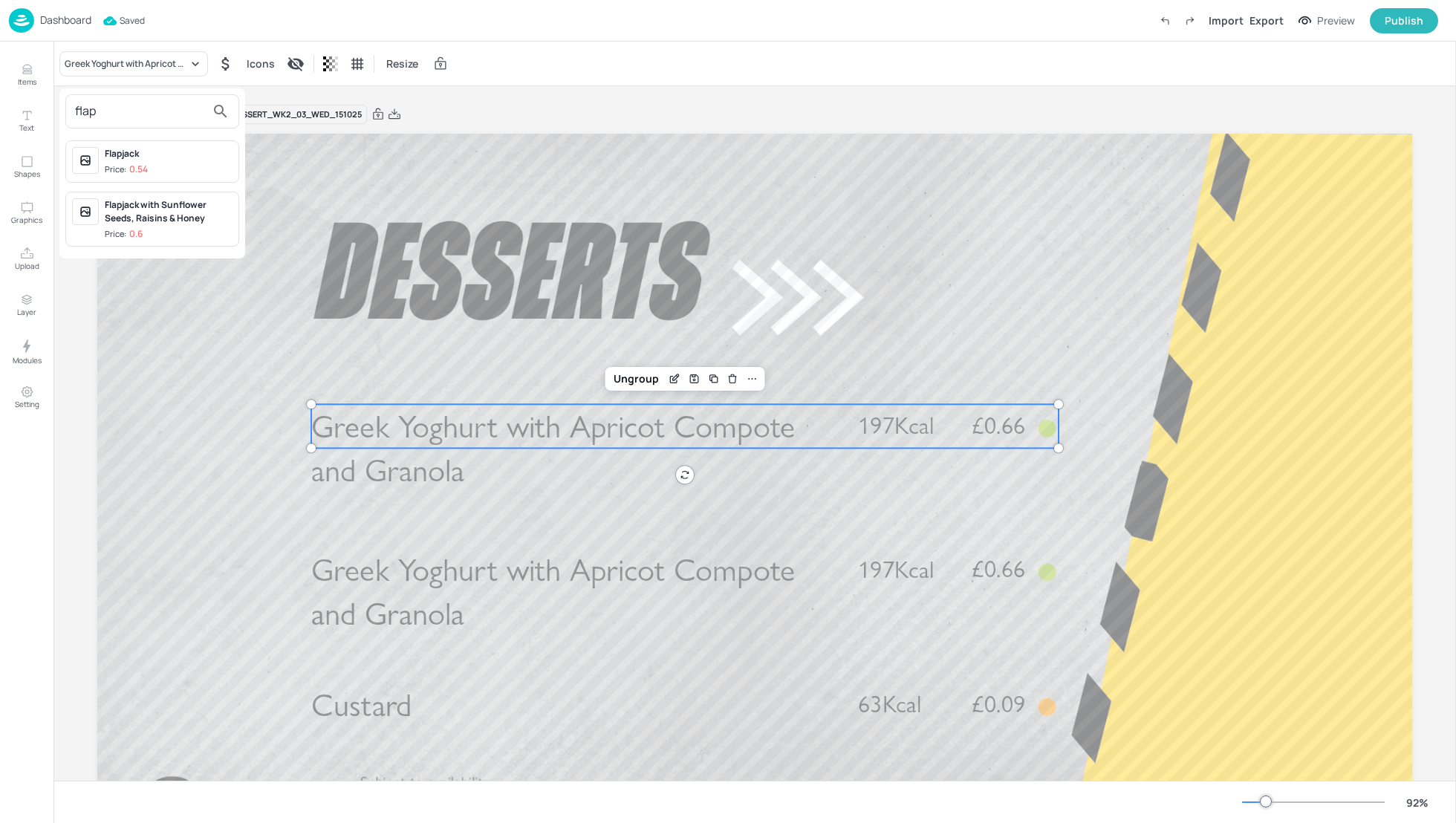
type input "flap"
click at [141, 156] on div "Flapjack" at bounding box center [169, 154] width 127 height 13
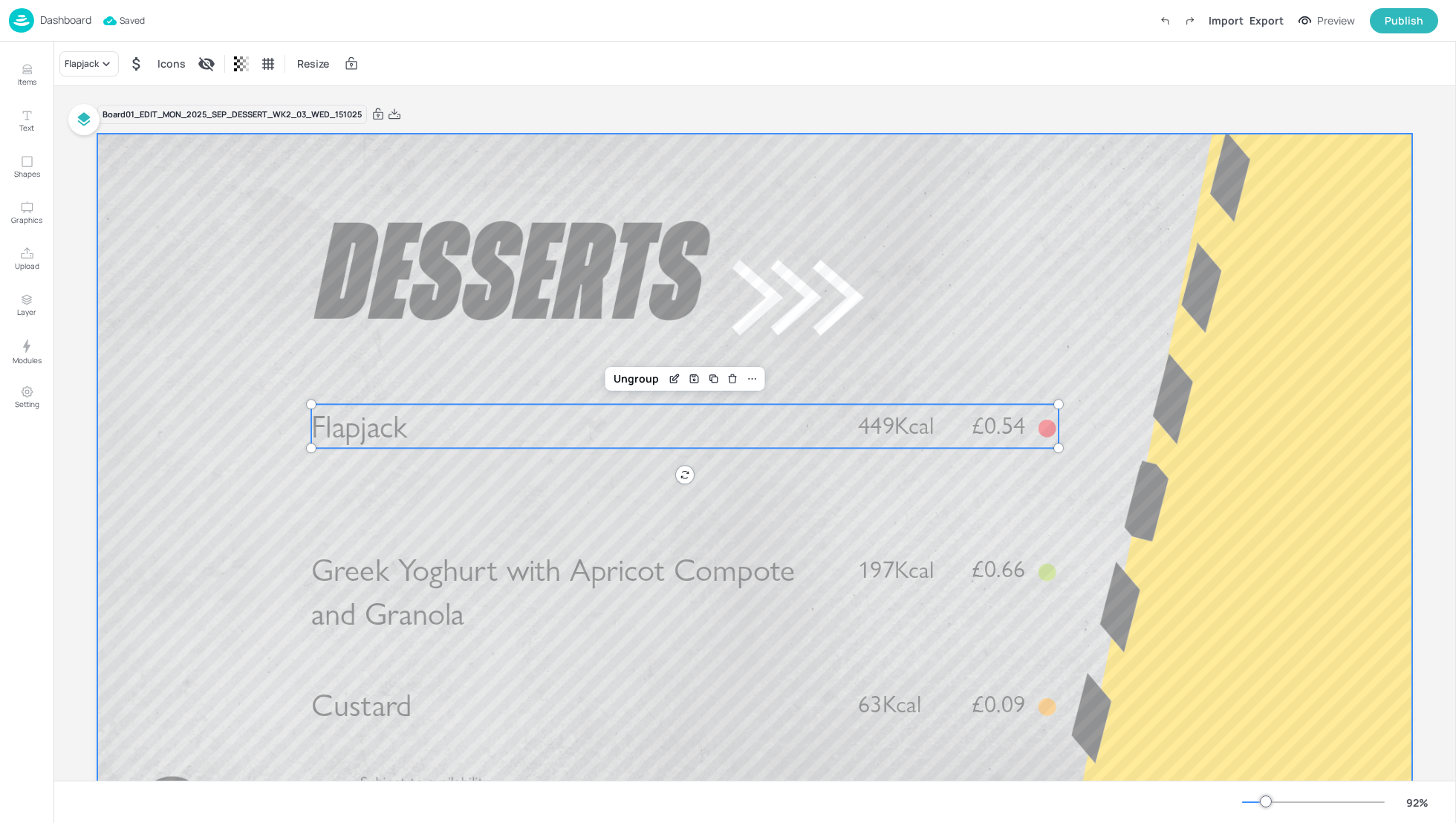
click at [1185, 461] on div at bounding box center [754, 504] width 1315 height 739
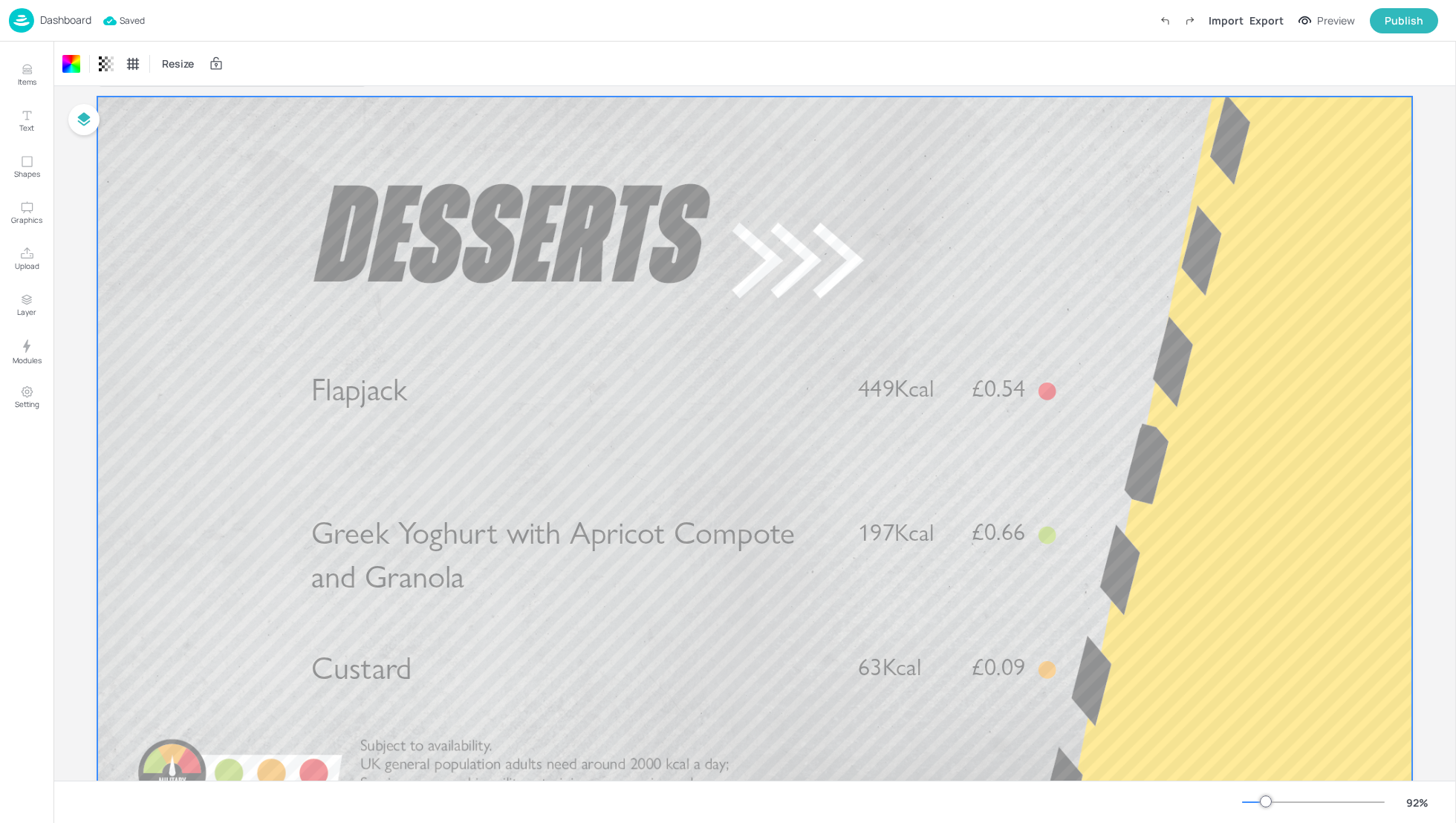
scroll to position [40, 0]
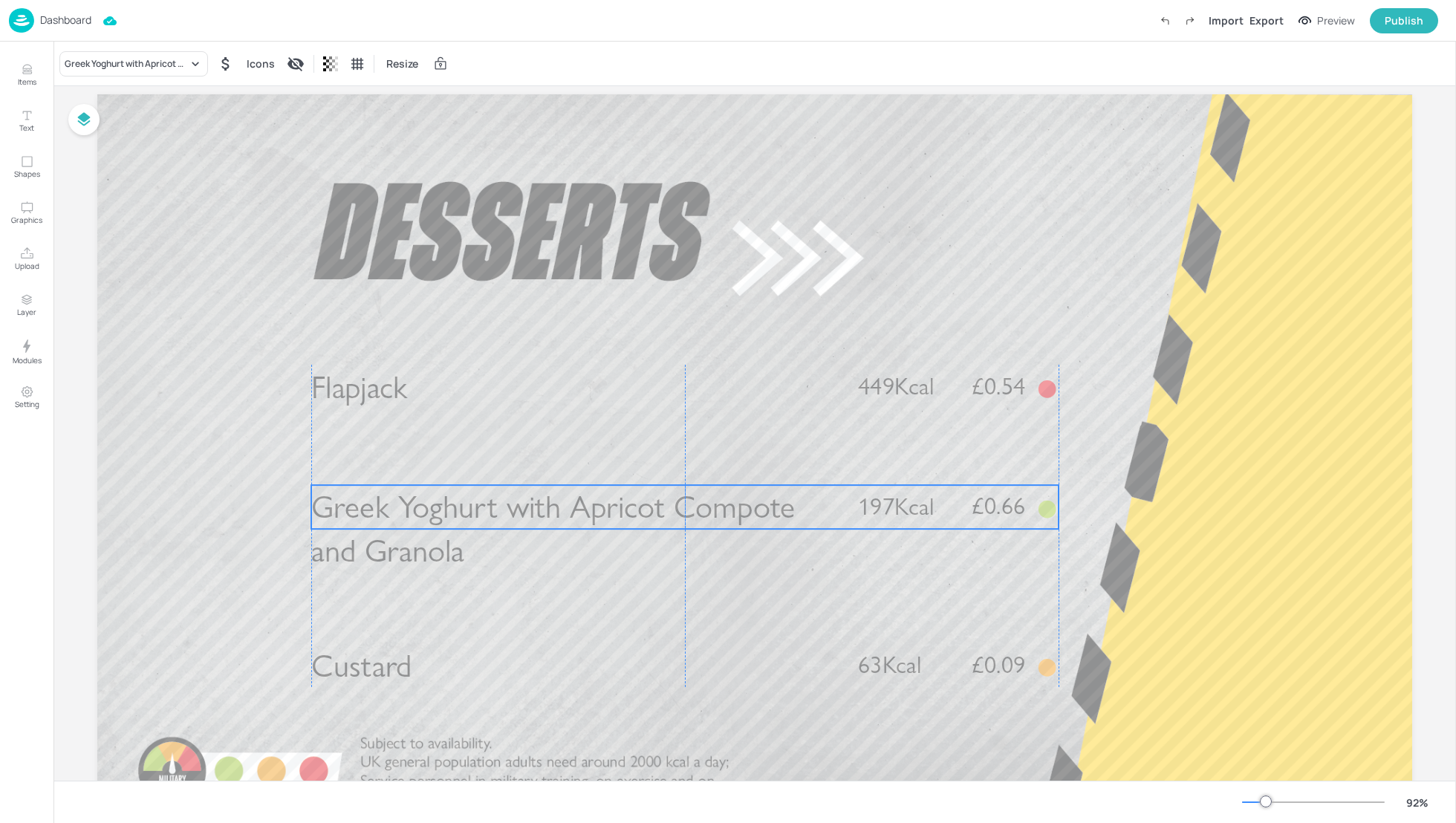
drag, startPoint x: 653, startPoint y: 534, endPoint x: 653, endPoint y: 510, distance: 24.0
click at [653, 510] on span "Greek Yoghurt with Apricot Compote and Granola" at bounding box center [553, 529] width 484 height 83
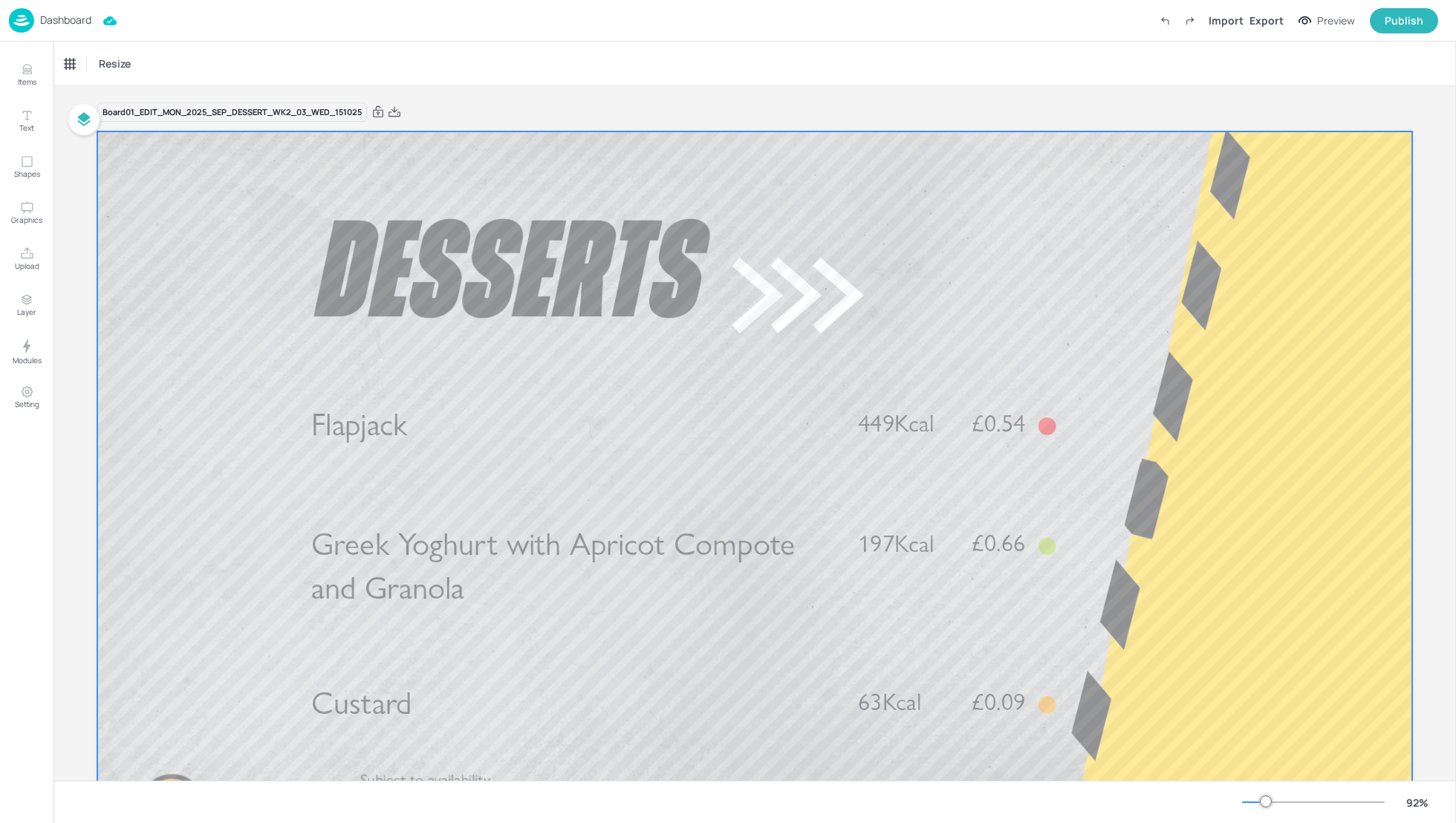
scroll to position [0, 0]
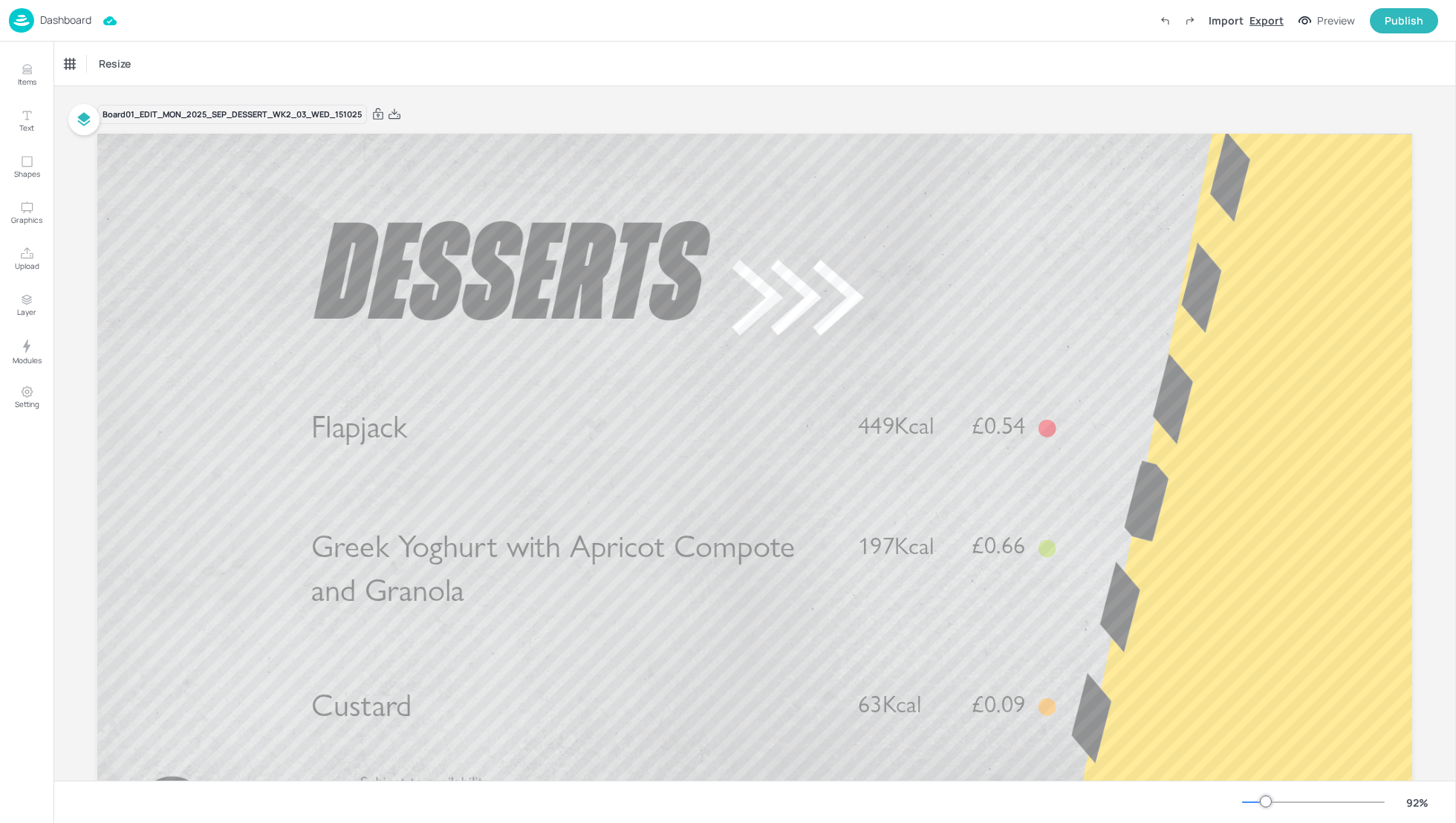
click at [1269, 21] on div "Export" at bounding box center [1266, 20] width 34 height 16
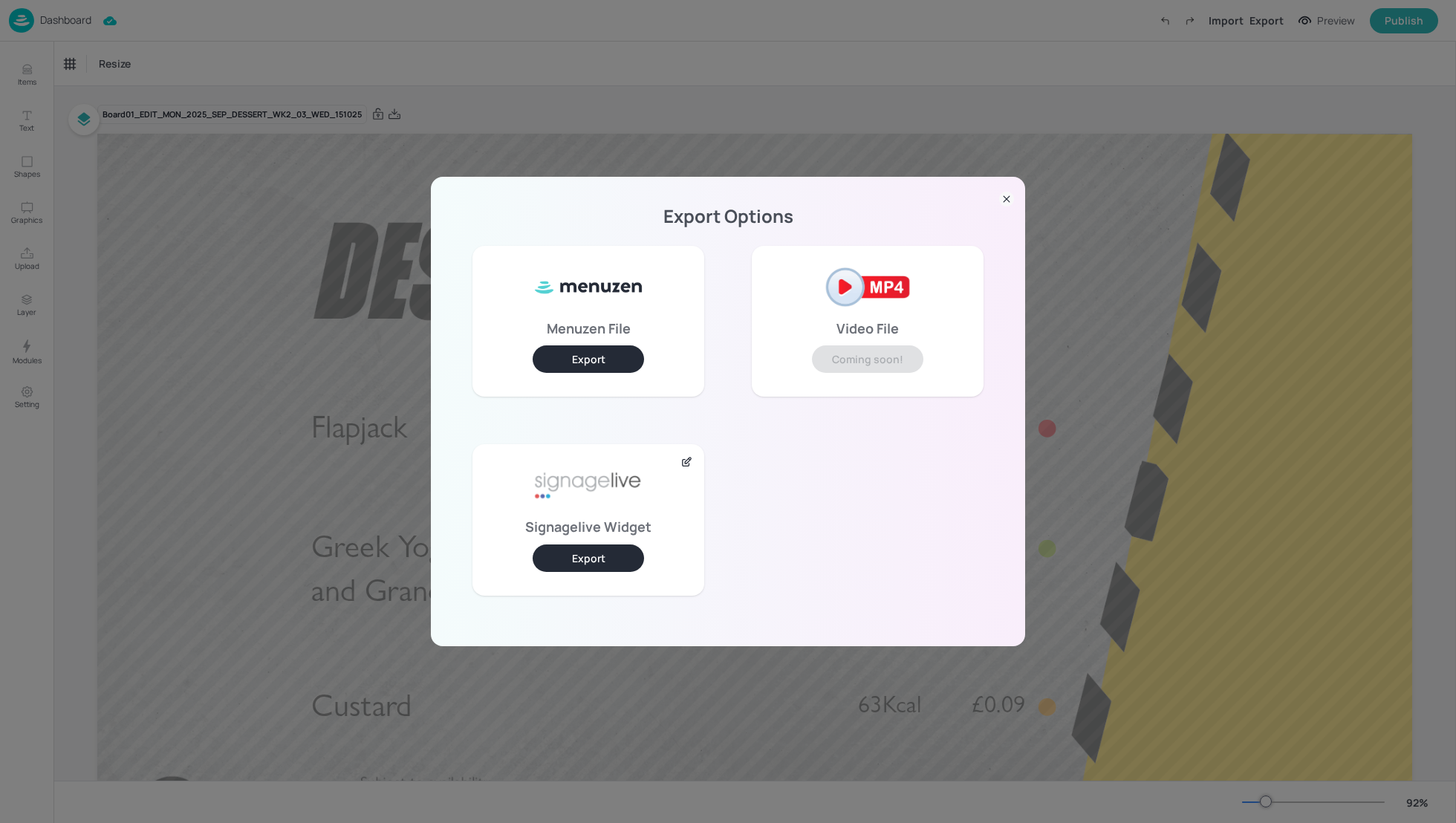
click at [595, 556] on button "Export" at bounding box center [588, 557] width 112 height 27
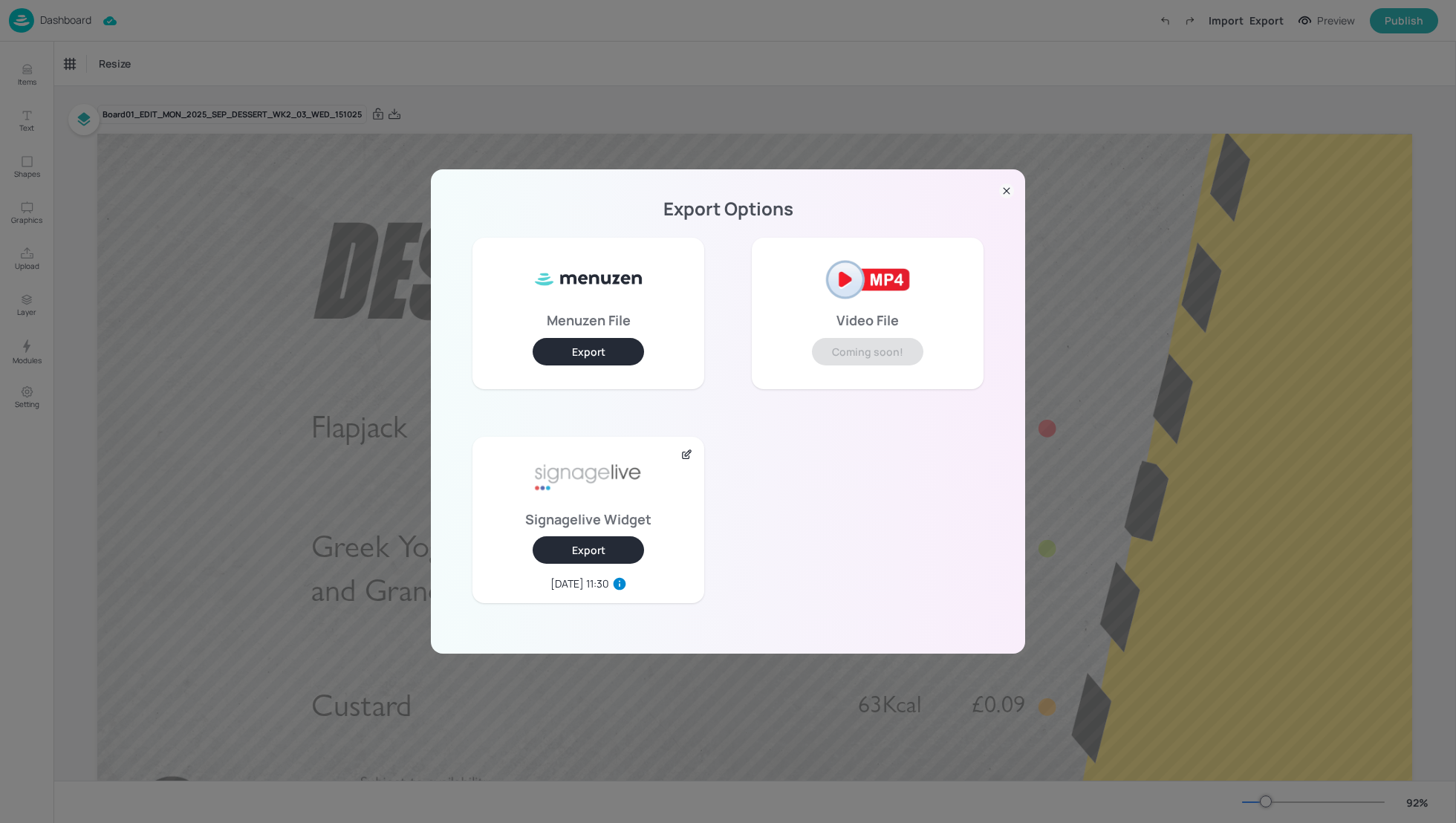
click at [1006, 195] on icon at bounding box center [1007, 191] width 15 height 15
